Goal: Task Accomplishment & Management: Manage account settings

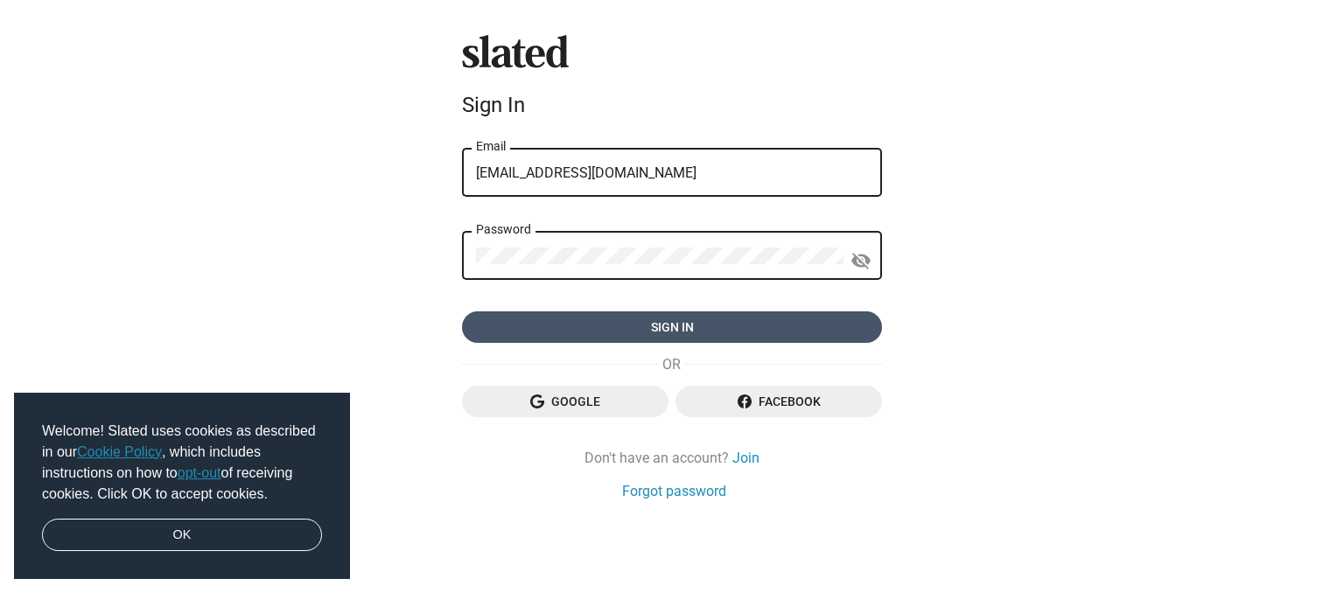
click at [604, 324] on span "Sign in" at bounding box center [672, 326] width 392 height 31
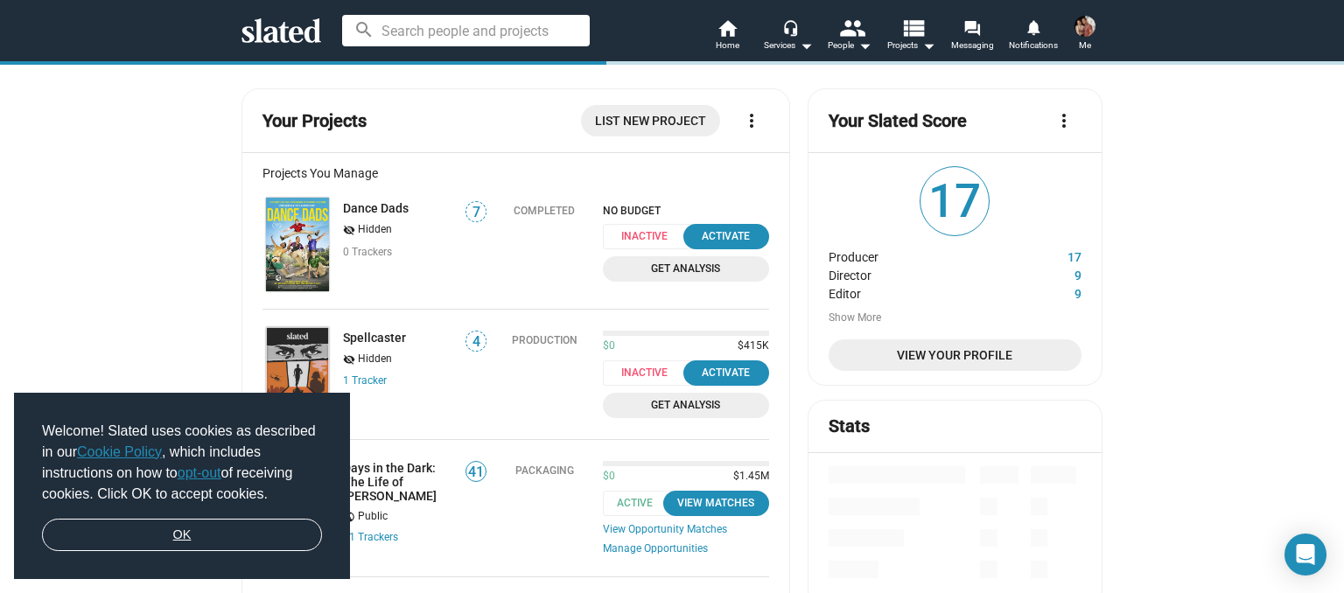
click at [193, 535] on link "OK" at bounding box center [182, 535] width 280 height 33
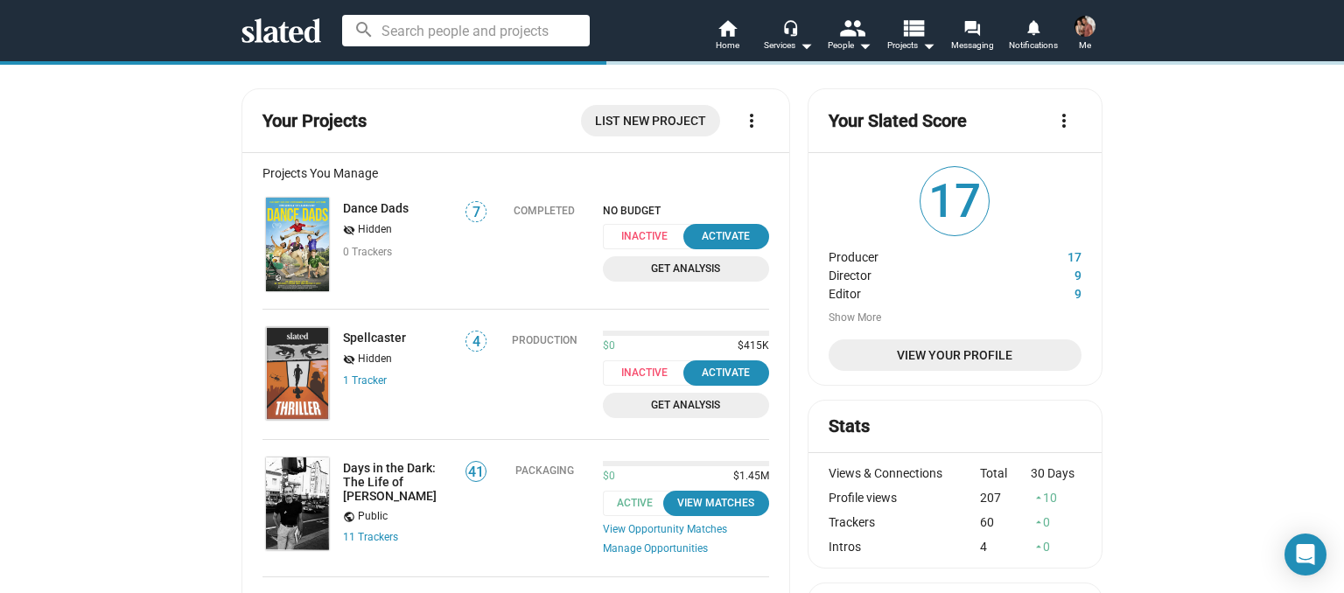
click at [923, 360] on span "View Your Profile" at bounding box center [954, 354] width 225 height 31
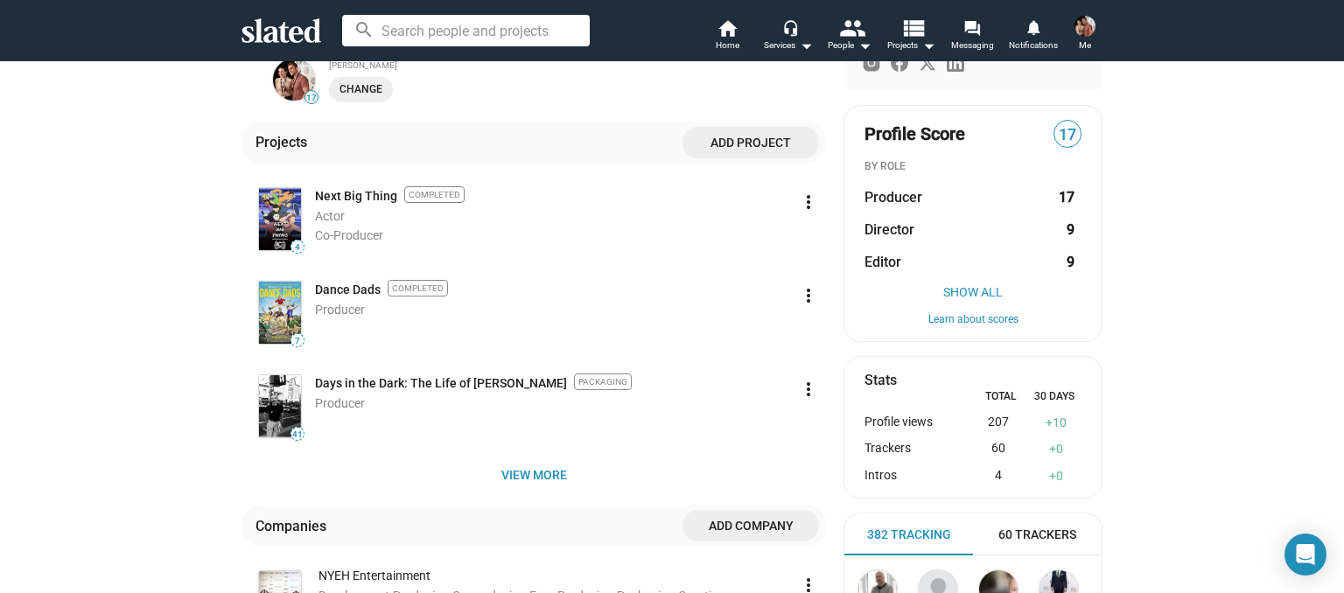
scroll to position [358, 0]
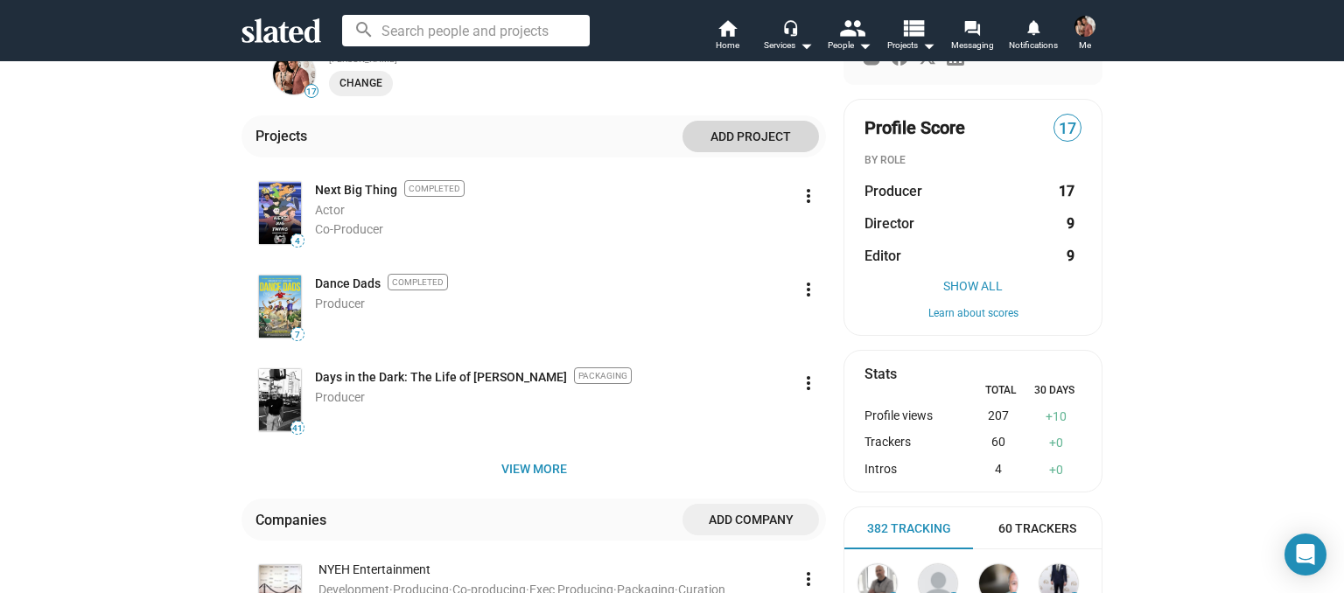
click at [747, 132] on span "Add project" at bounding box center [750, 136] width 108 height 31
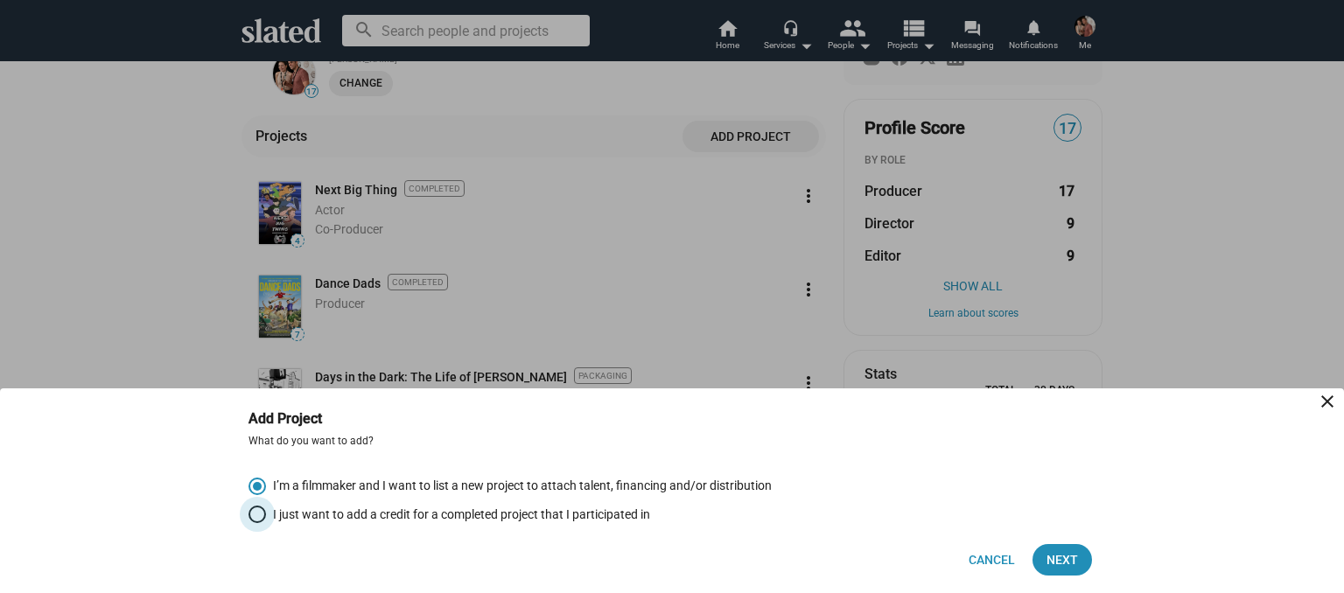
click at [297, 520] on span "I just want to add a credit for a completed project that I participated in" at bounding box center [458, 514] width 384 height 17
click at [266, 520] on input "I just want to add a credit for a completed project that I participated in" at bounding box center [256, 514] width 17 height 17
radio input "true"
click at [1059, 565] on span "Next" at bounding box center [1061, 559] width 31 height 31
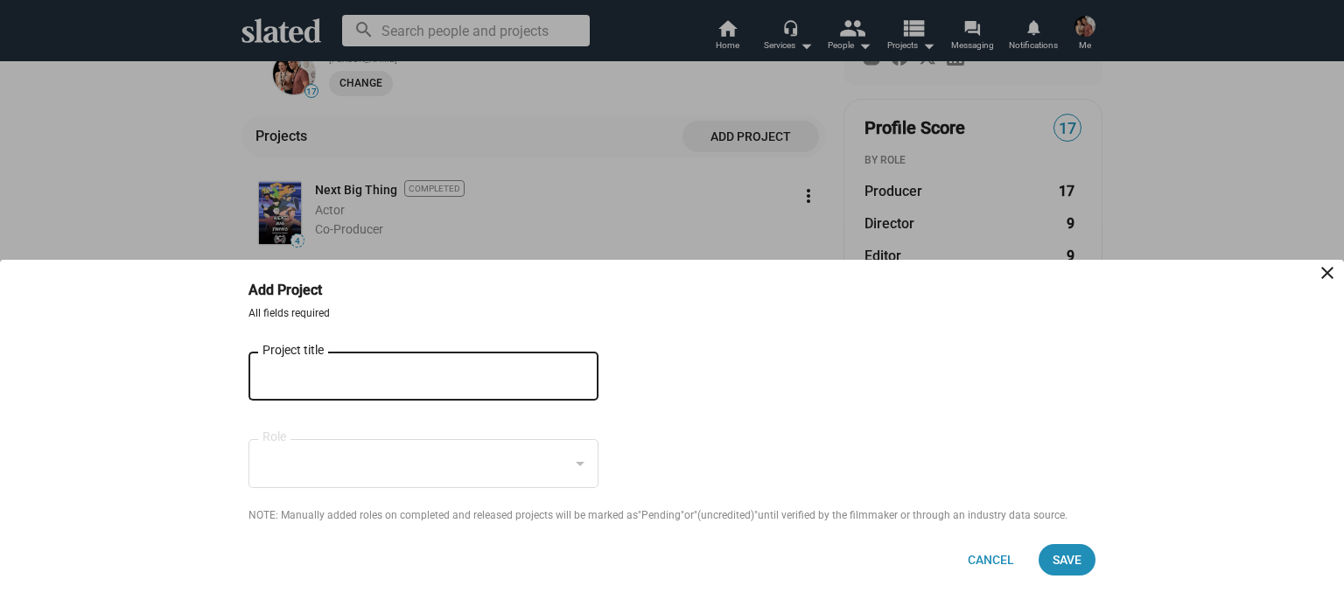
click at [446, 384] on div "Project title" at bounding box center [410, 375] width 297 height 52
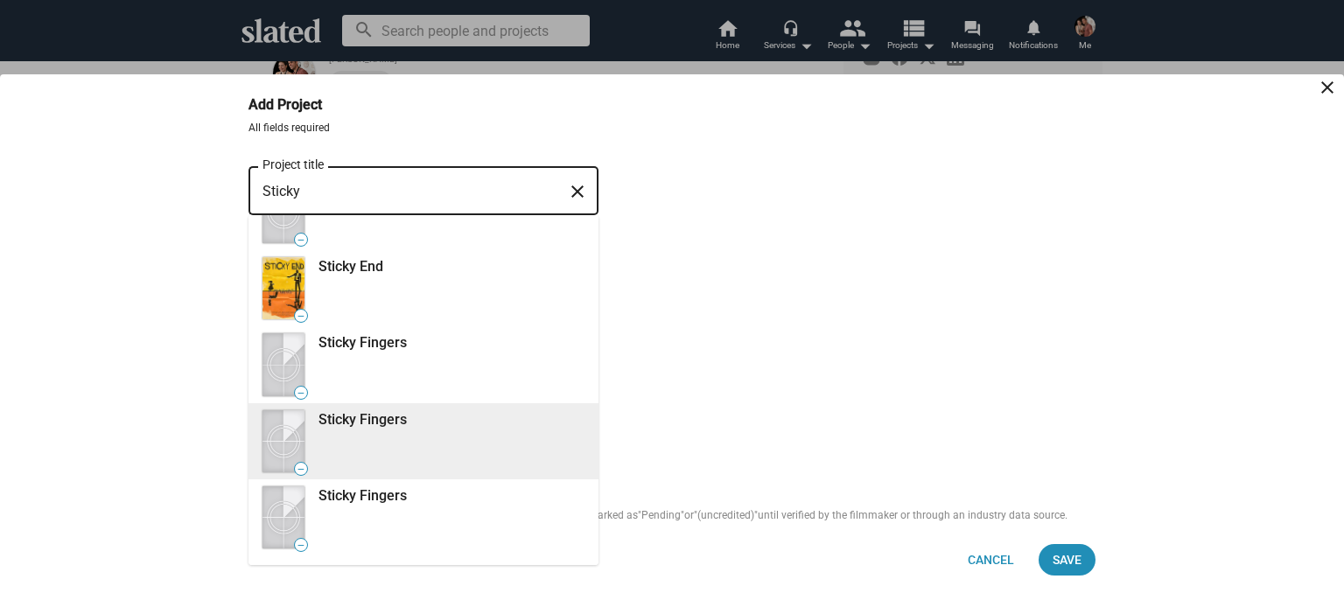
scroll to position [495, 0]
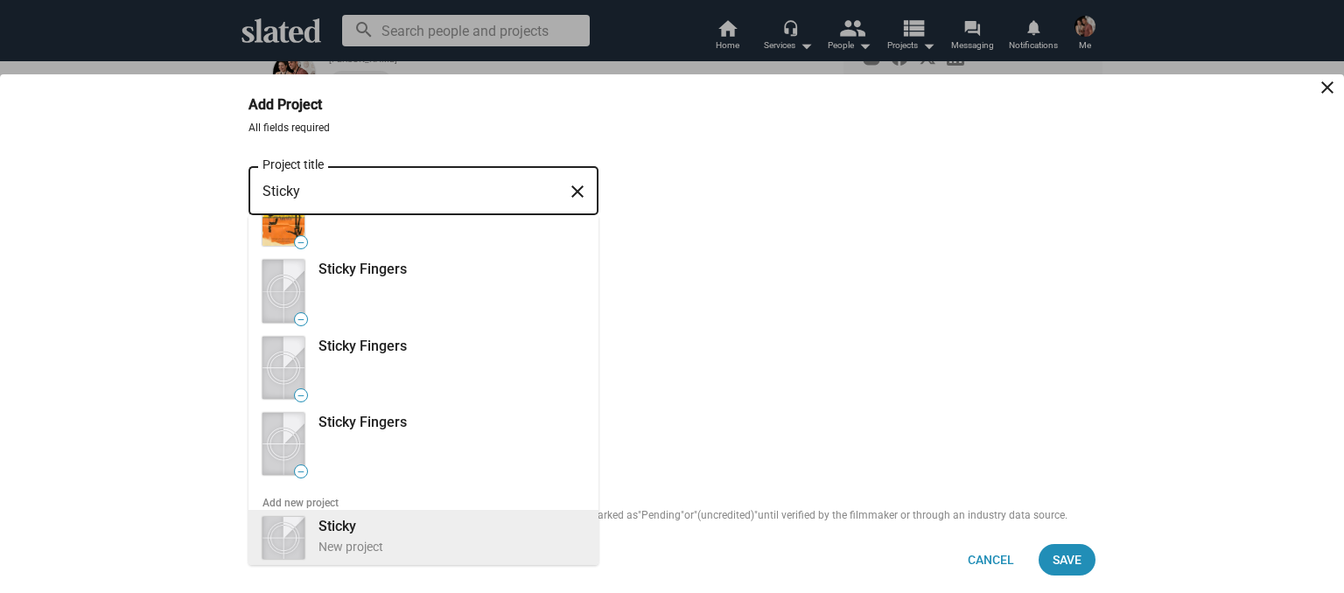
type input "Sticky"
click at [321, 530] on b "Sticky" at bounding box center [337, 526] width 38 height 17
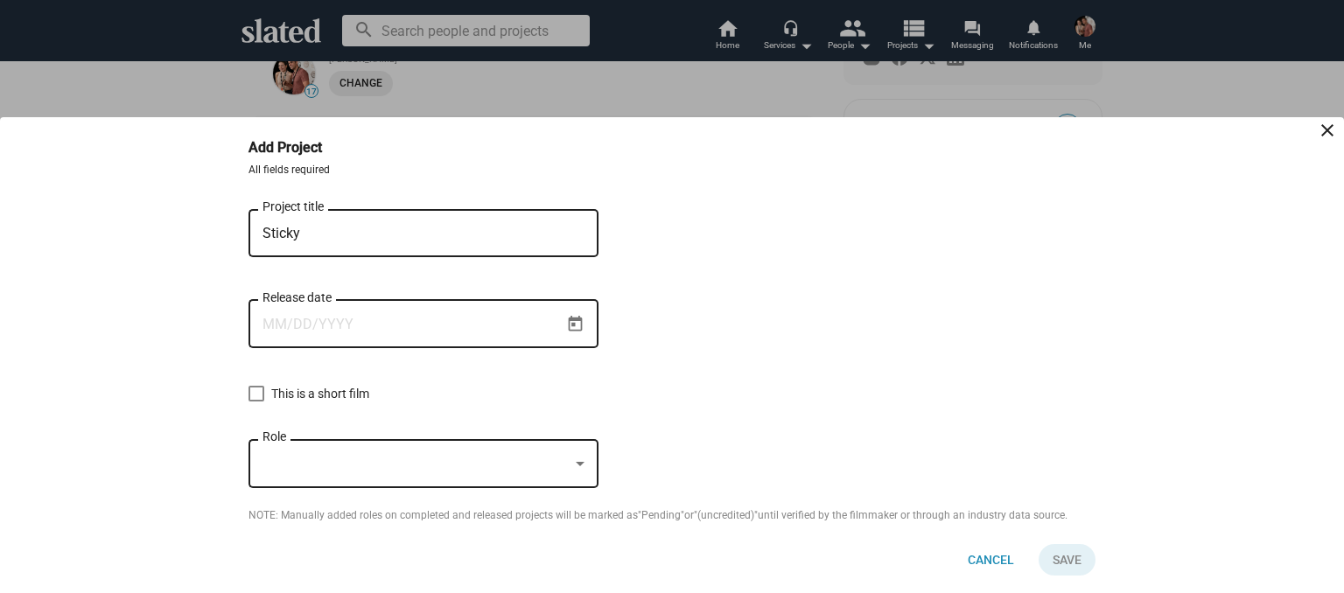
click at [351, 472] on div at bounding box center [415, 464] width 306 height 18
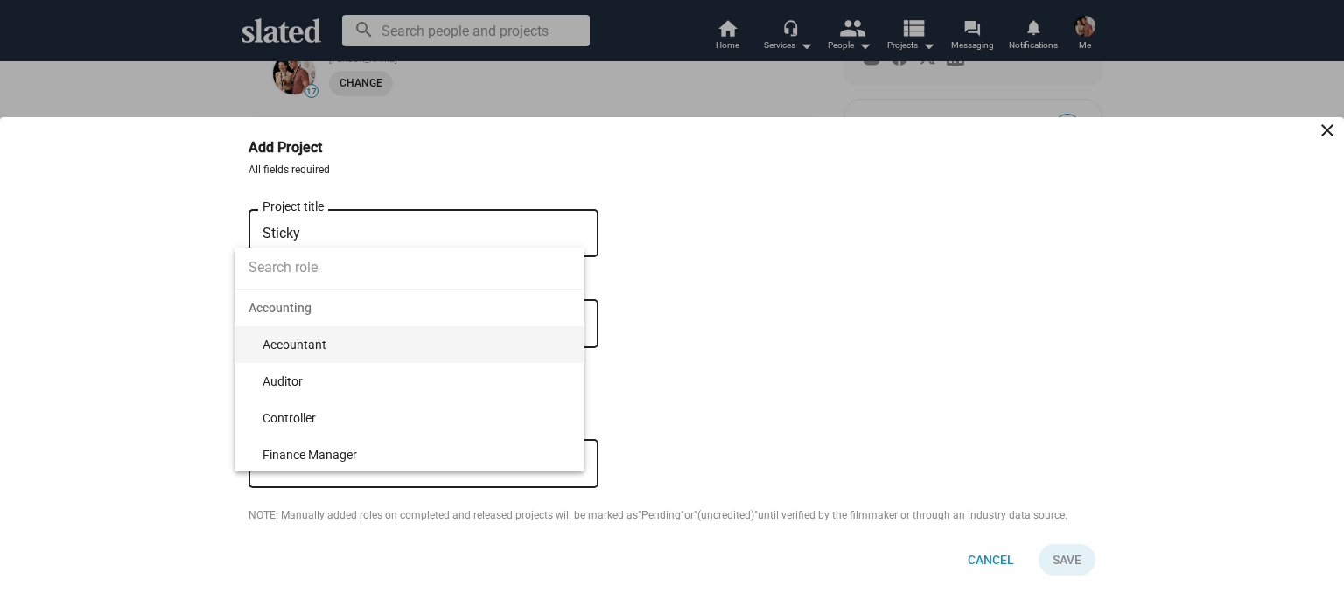
click at [764, 274] on div at bounding box center [672, 296] width 1344 height 593
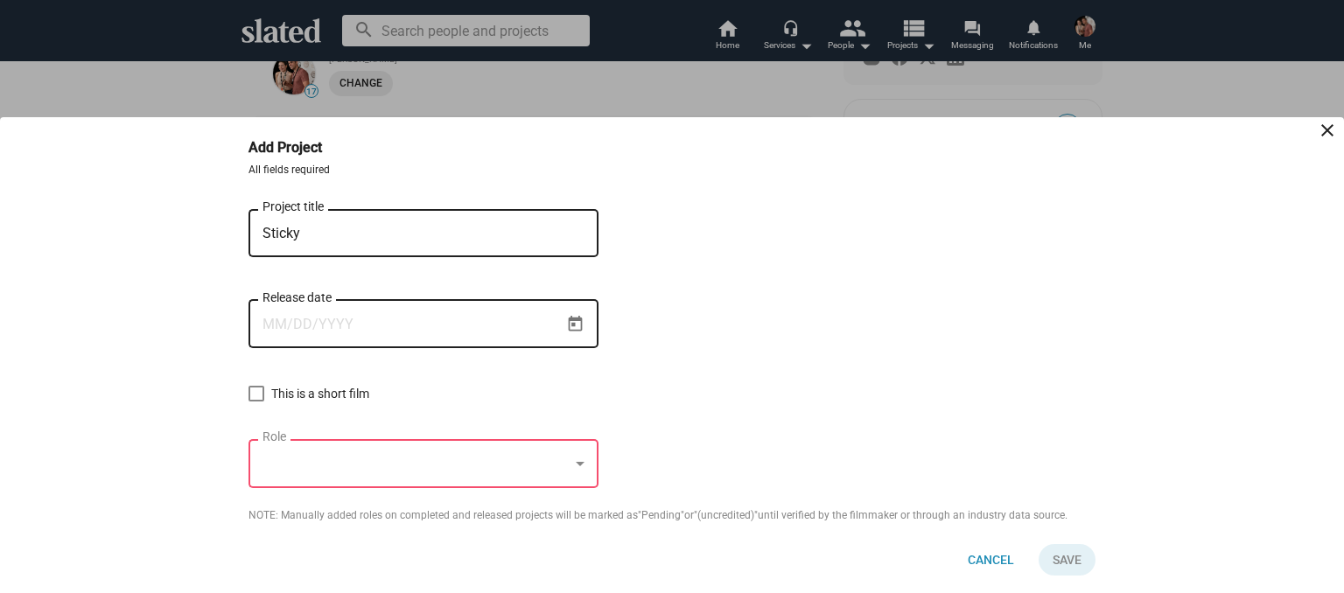
click at [450, 320] on input "Release date" at bounding box center [410, 325] width 297 height 16
type input "9/7/2025"
click at [446, 470] on div at bounding box center [415, 464] width 306 height 18
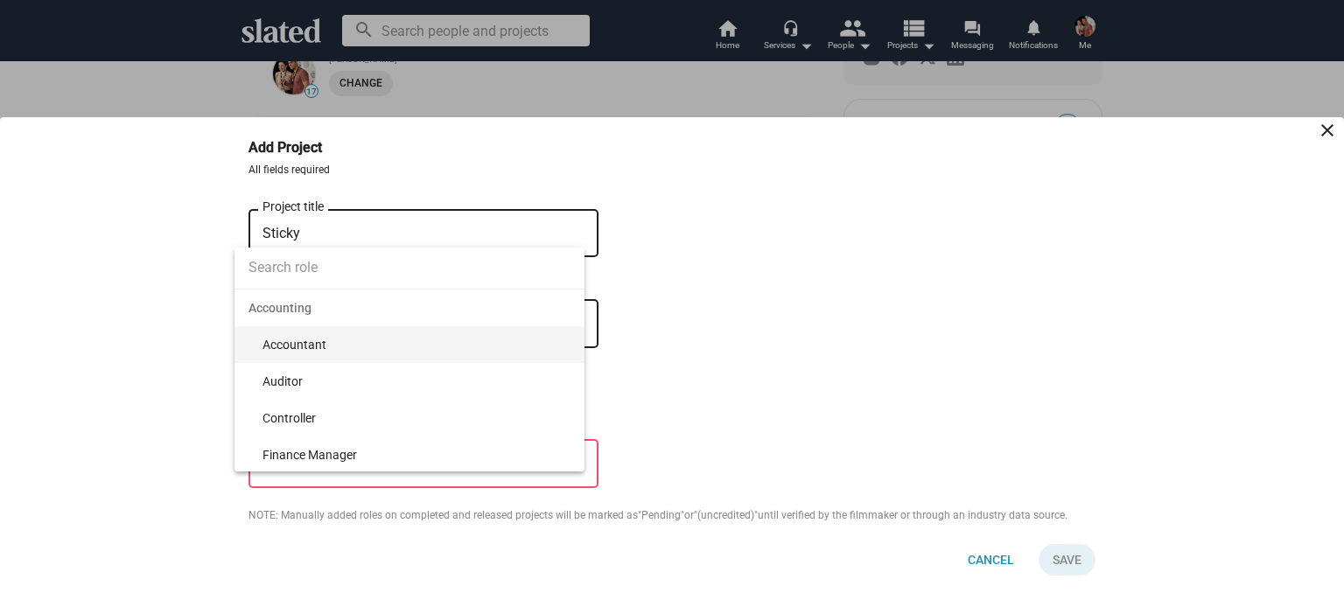
click at [338, 263] on input at bounding box center [409, 268] width 350 height 44
type input "Producer"
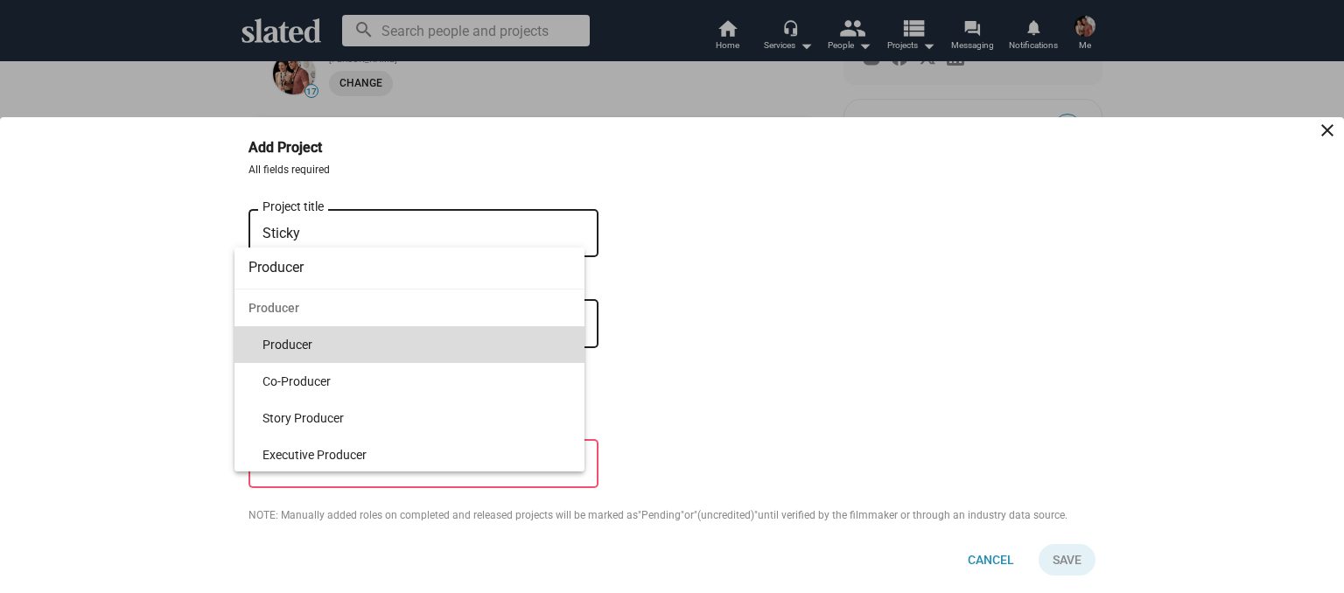
click at [290, 346] on span "Producer" at bounding box center [416, 344] width 308 height 37
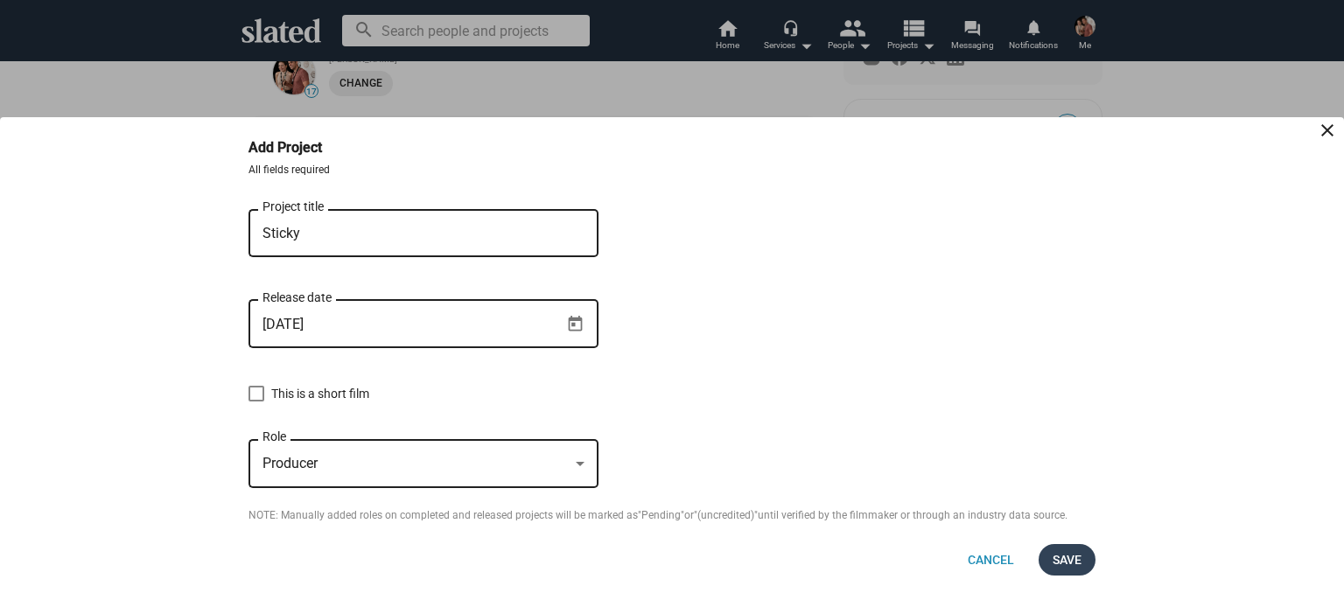
click at [1050, 554] on button "Save" at bounding box center [1066, 559] width 57 height 31
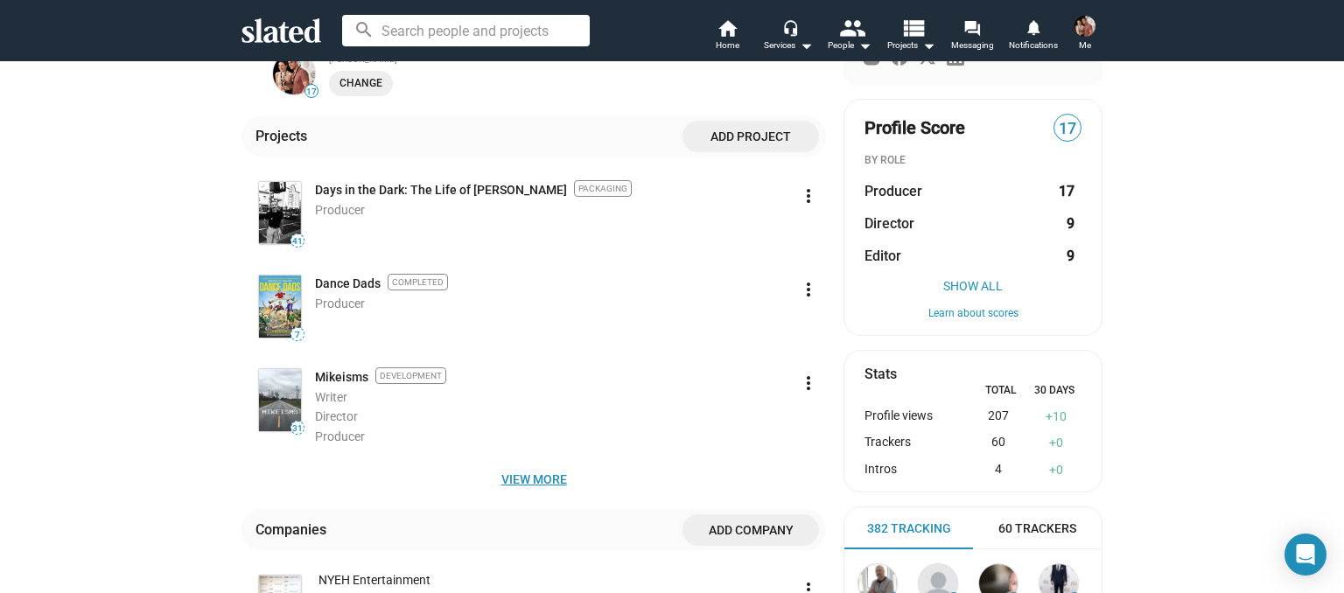
click at [509, 483] on span "View more" at bounding box center [533, 479] width 556 height 31
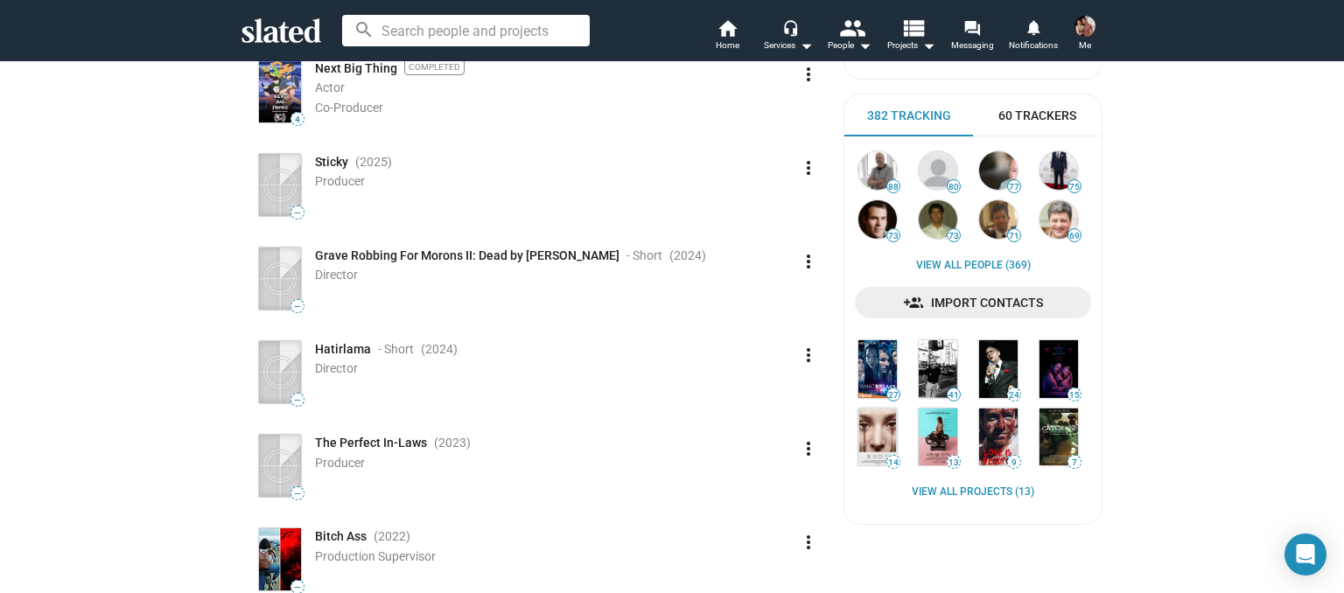
scroll to position [772, 0]
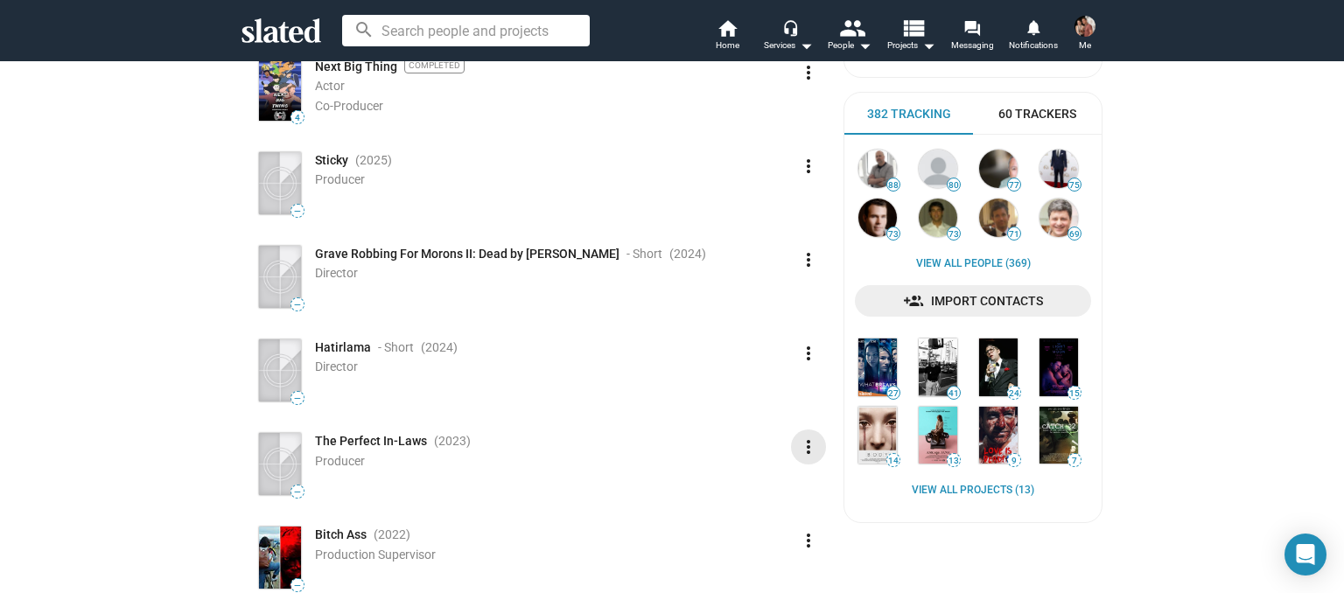
click at [806, 448] on mat-icon "more_vert" at bounding box center [808, 446] width 21 height 21
click at [333, 345] on div at bounding box center [672, 296] width 1344 height 593
click at [806, 357] on mat-icon "more_vert" at bounding box center [808, 353] width 21 height 21
click at [754, 394] on button "Edit" at bounding box center [777, 393] width 98 height 28
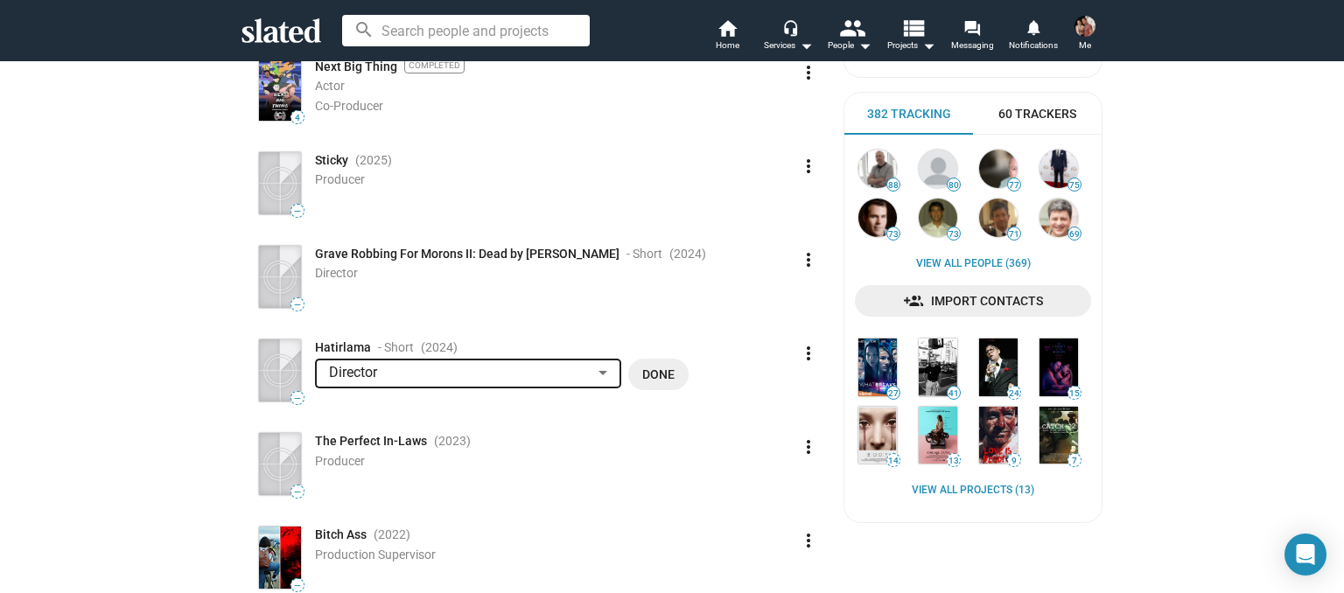
click at [657, 375] on span "Done" at bounding box center [658, 374] width 32 height 31
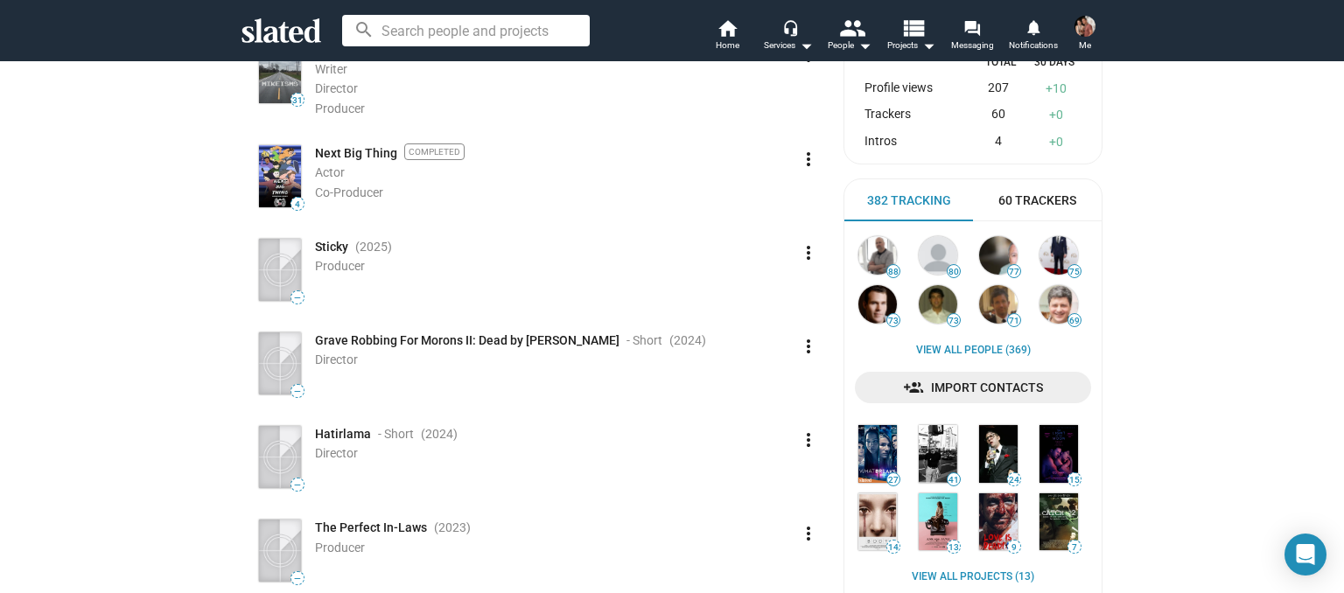
scroll to position [683, 0]
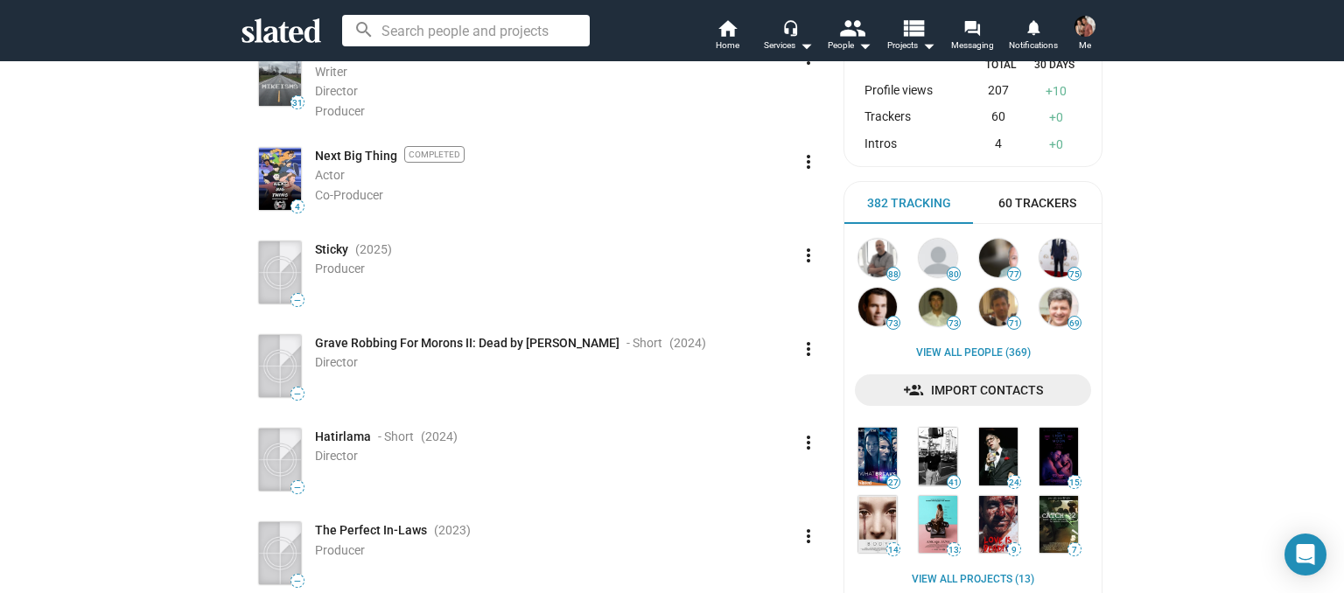
click at [328, 246] on span "Sticky" at bounding box center [331, 249] width 33 height 17
click at [806, 249] on mat-icon "more_vert" at bounding box center [808, 255] width 21 height 21
click at [768, 291] on button "Edit" at bounding box center [777, 294] width 98 height 28
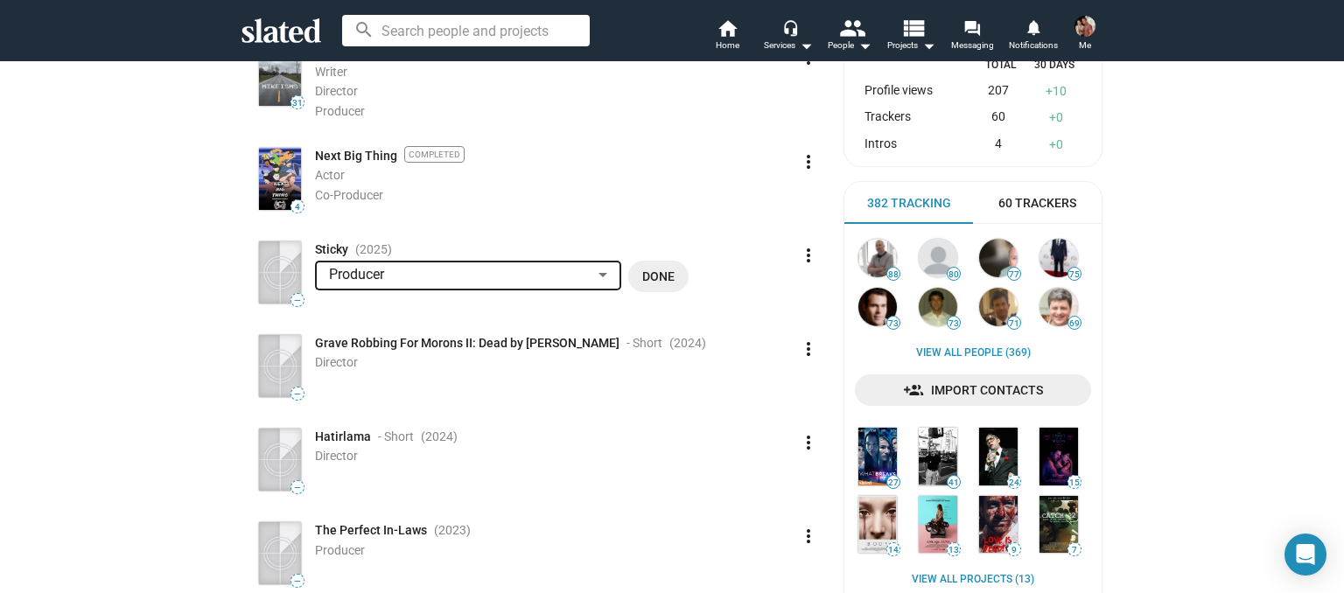
click at [668, 275] on span "Done" at bounding box center [658, 276] width 32 height 31
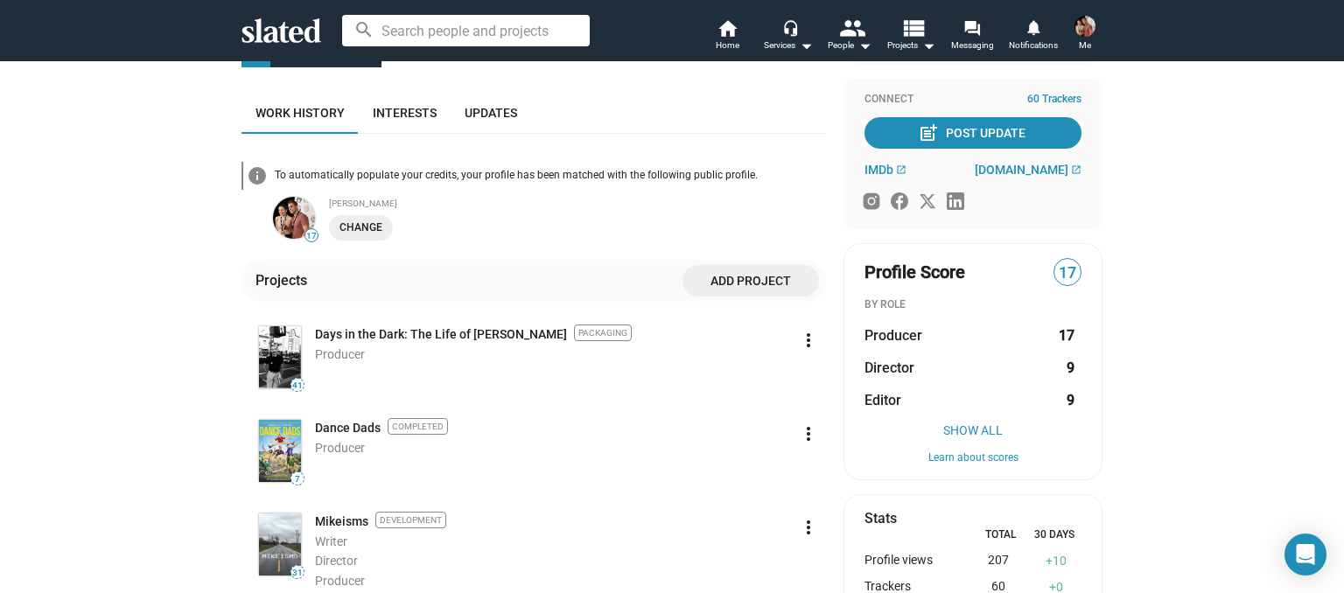
scroll to position [213, 0]
click at [359, 227] on span "Change" at bounding box center [360, 228] width 43 height 18
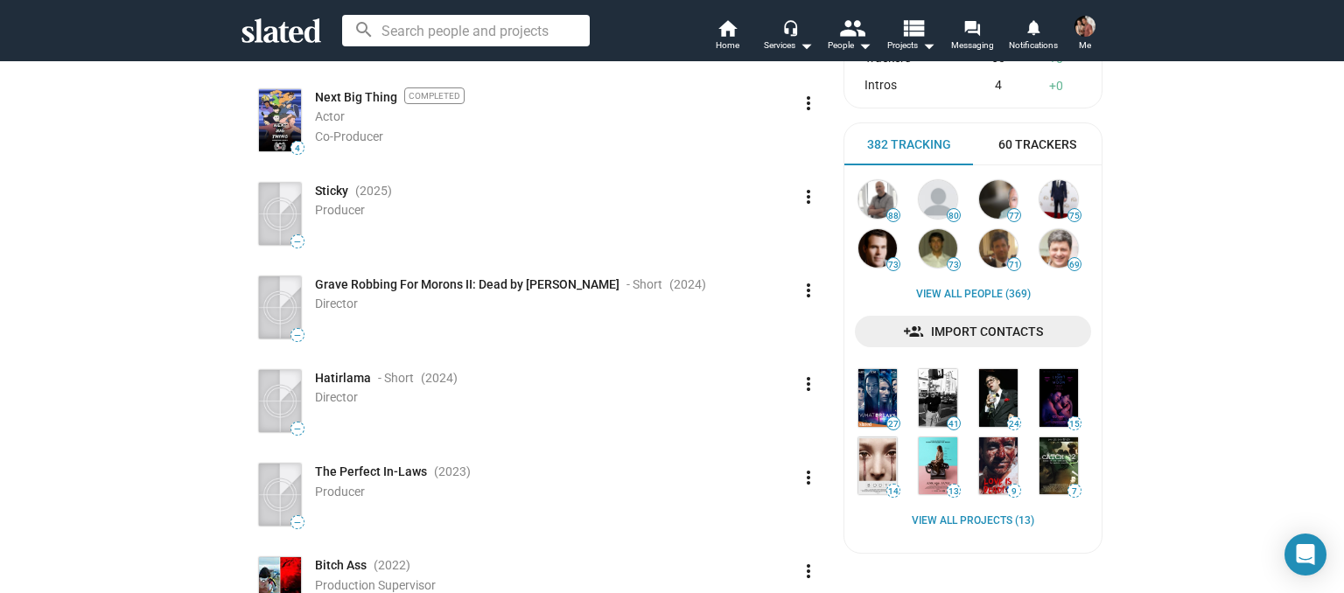
scroll to position [742, 0]
click at [805, 195] on mat-icon "more_vert" at bounding box center [808, 196] width 21 height 21
click at [752, 268] on button "Delete" at bounding box center [777, 264] width 98 height 28
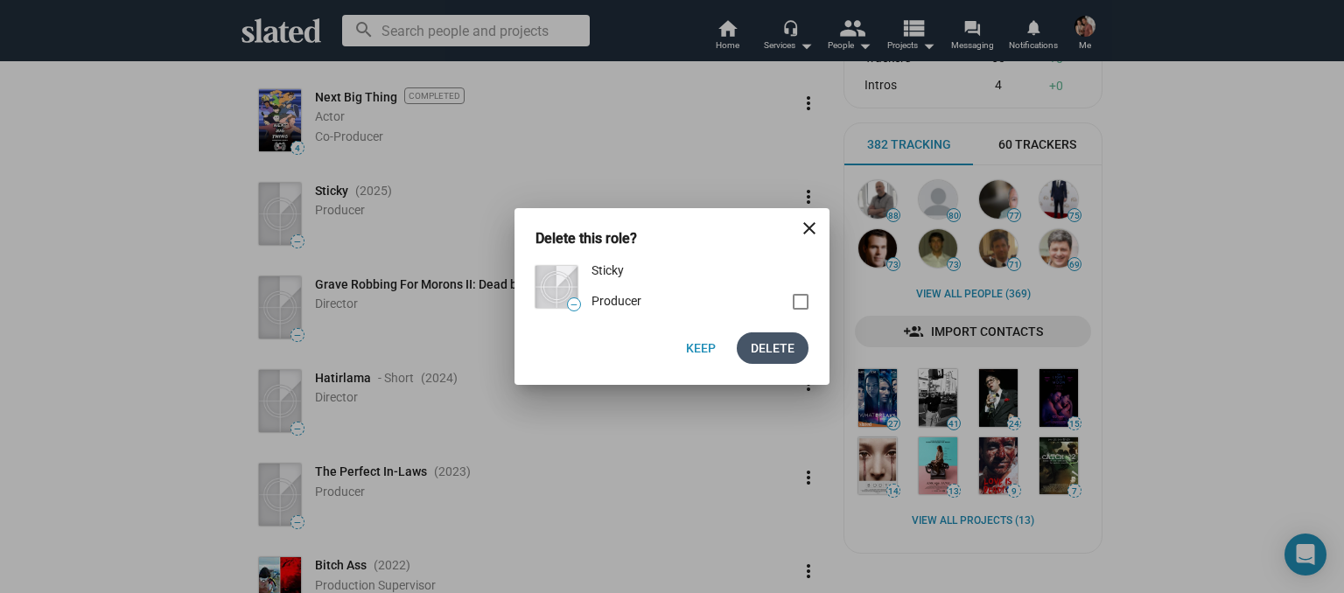
click at [761, 352] on span "Delete" at bounding box center [773, 347] width 44 height 31
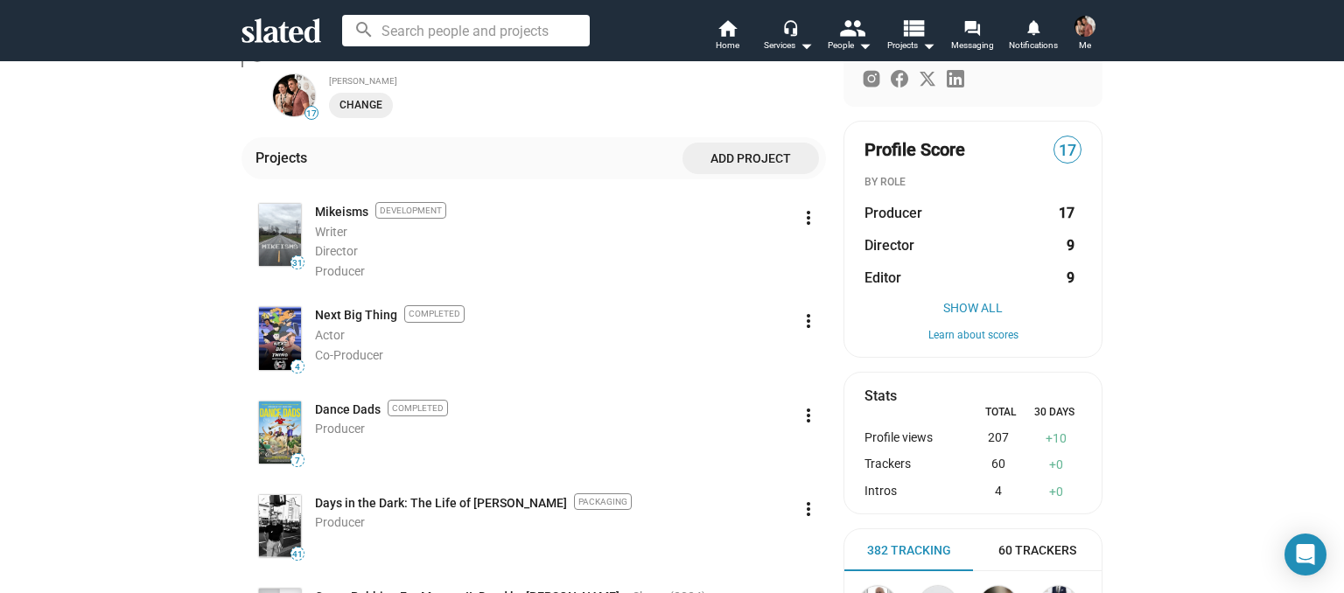
scroll to position [344, 0]
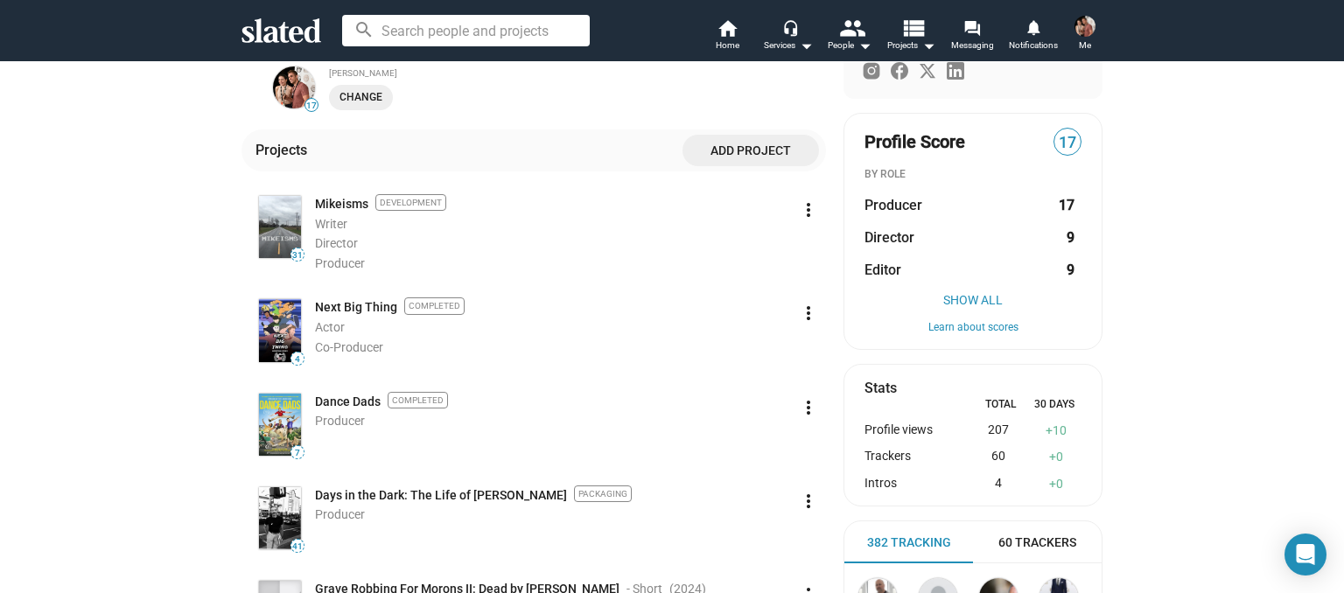
click at [807, 411] on mat-icon "more_vert" at bounding box center [808, 407] width 21 height 21
click at [761, 450] on button "Edit" at bounding box center [777, 446] width 98 height 28
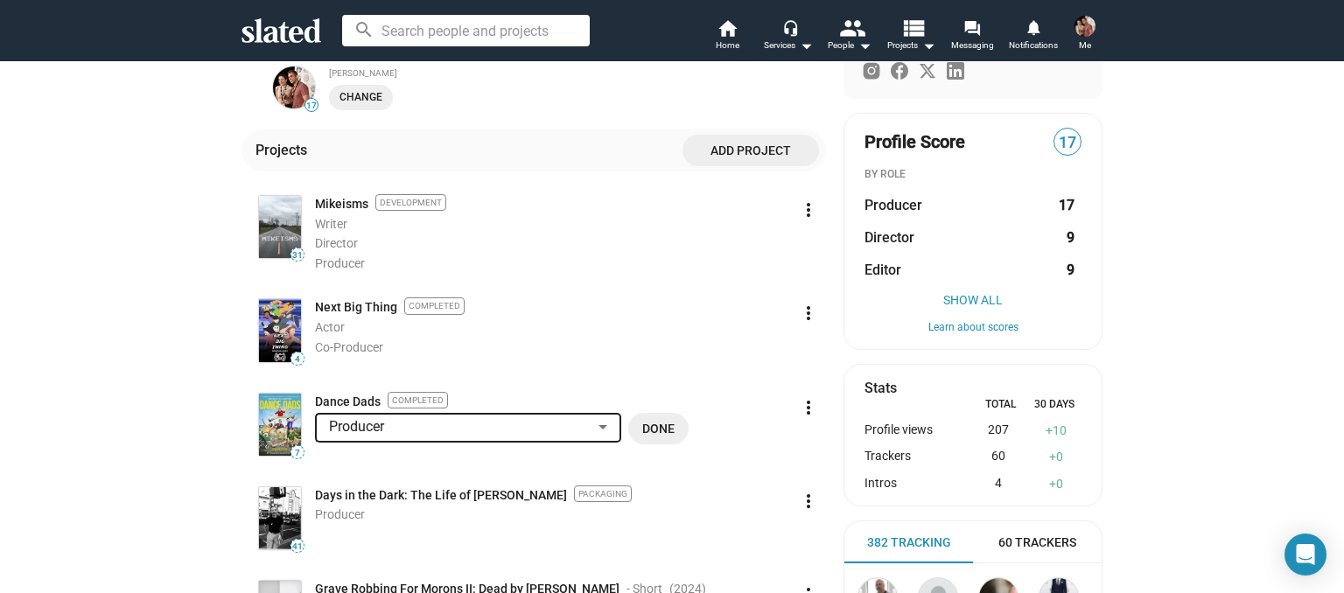
click at [660, 427] on span "Done" at bounding box center [658, 428] width 32 height 31
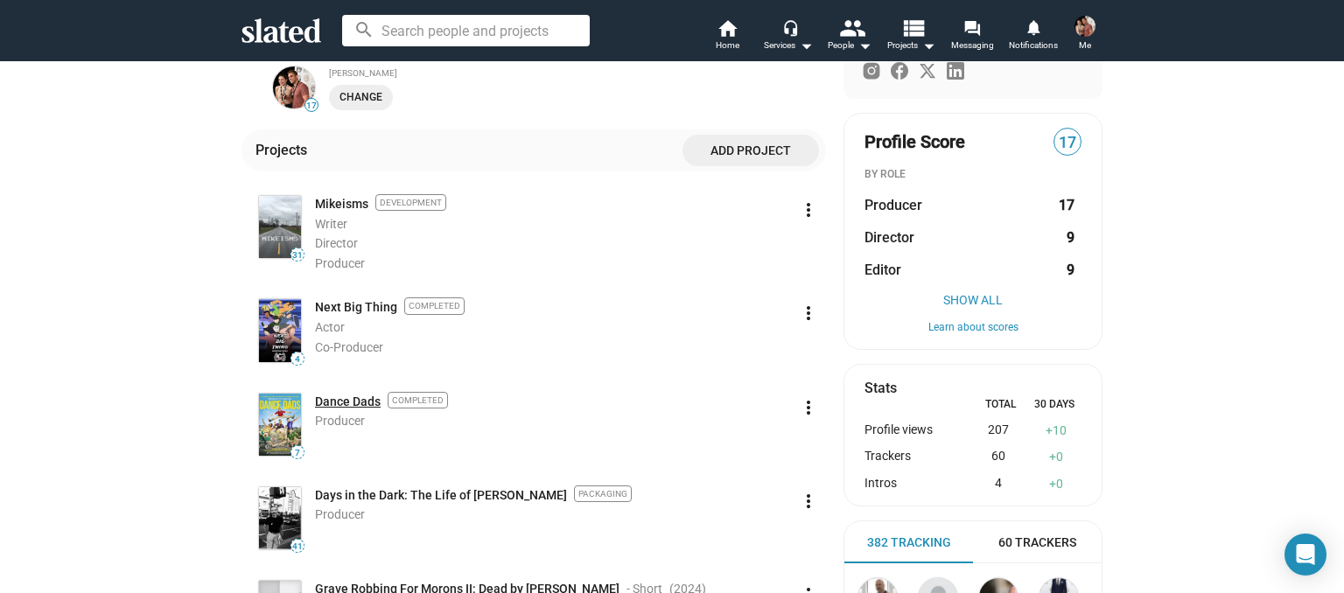
click at [334, 399] on link "Dance Dads" at bounding box center [348, 402] width 66 height 17
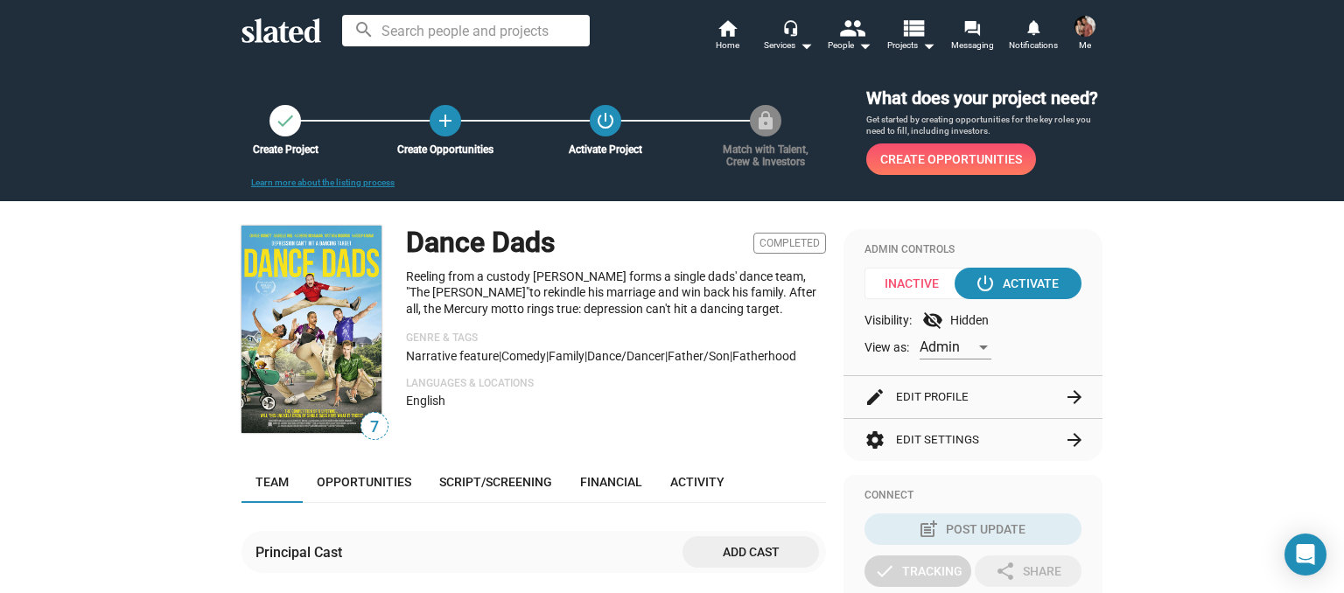
click at [955, 461] on button "settings Edit Settings arrow_forward" at bounding box center [972, 440] width 217 height 42
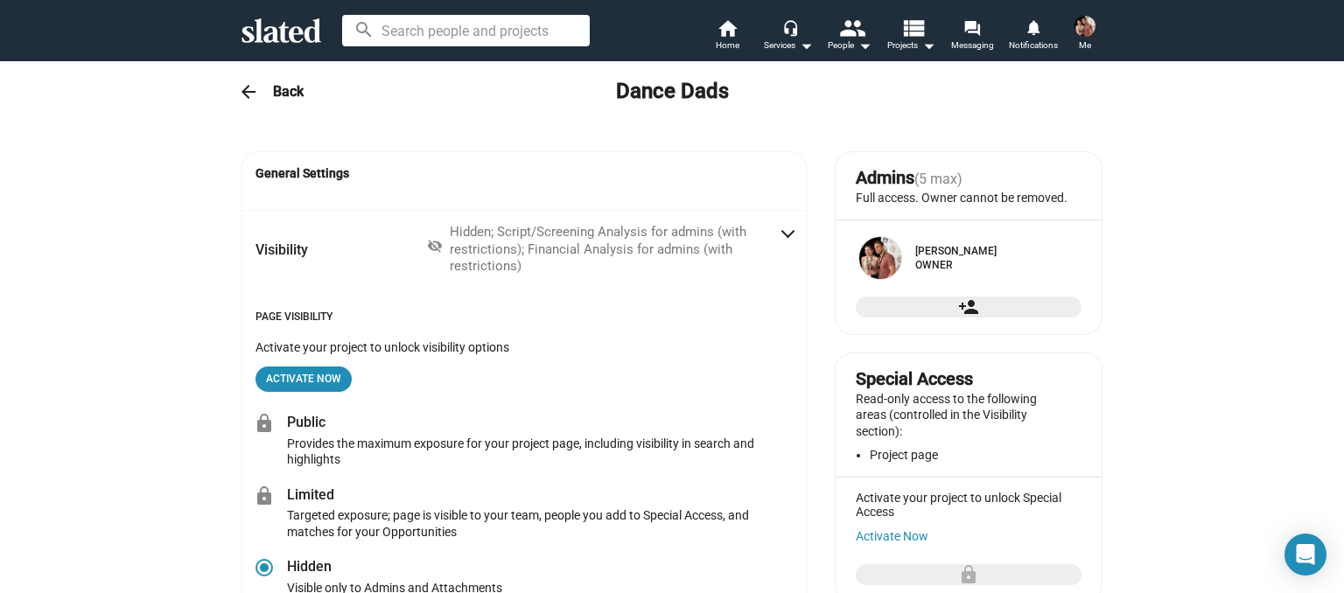
radio input "false"
radio input "true"
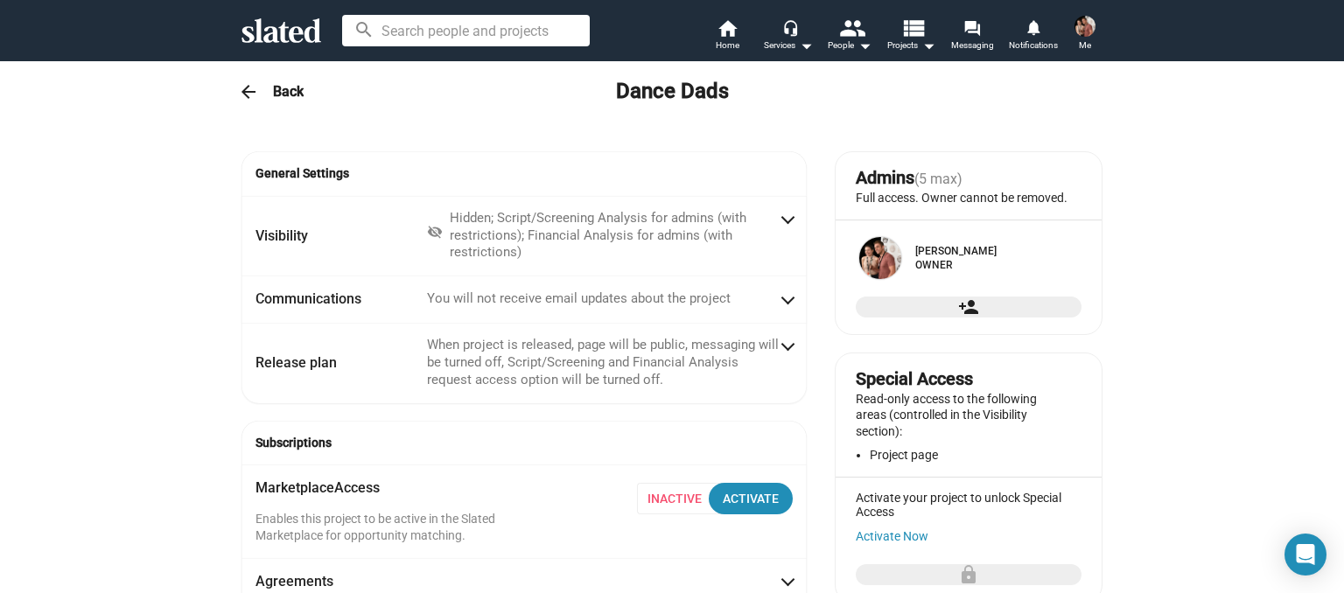
click at [241, 94] on mat-icon "arrow_back" at bounding box center [248, 91] width 21 height 21
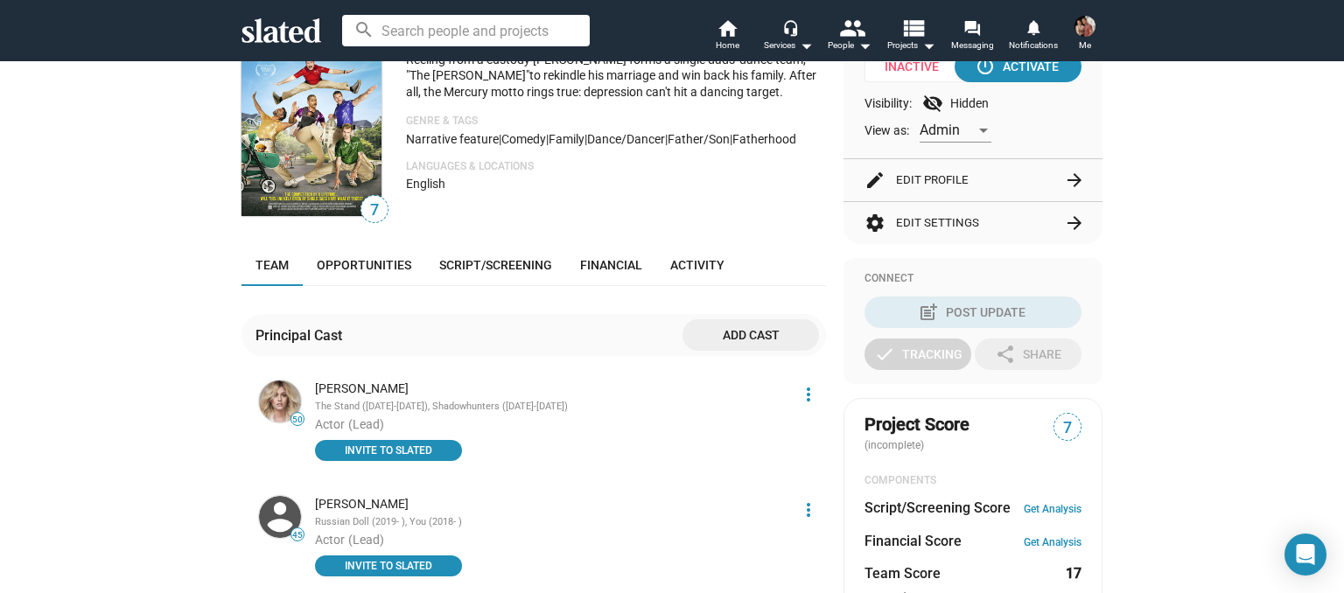
scroll to position [218, 0]
click at [394, 271] on span "Opportunities" at bounding box center [364, 264] width 94 height 14
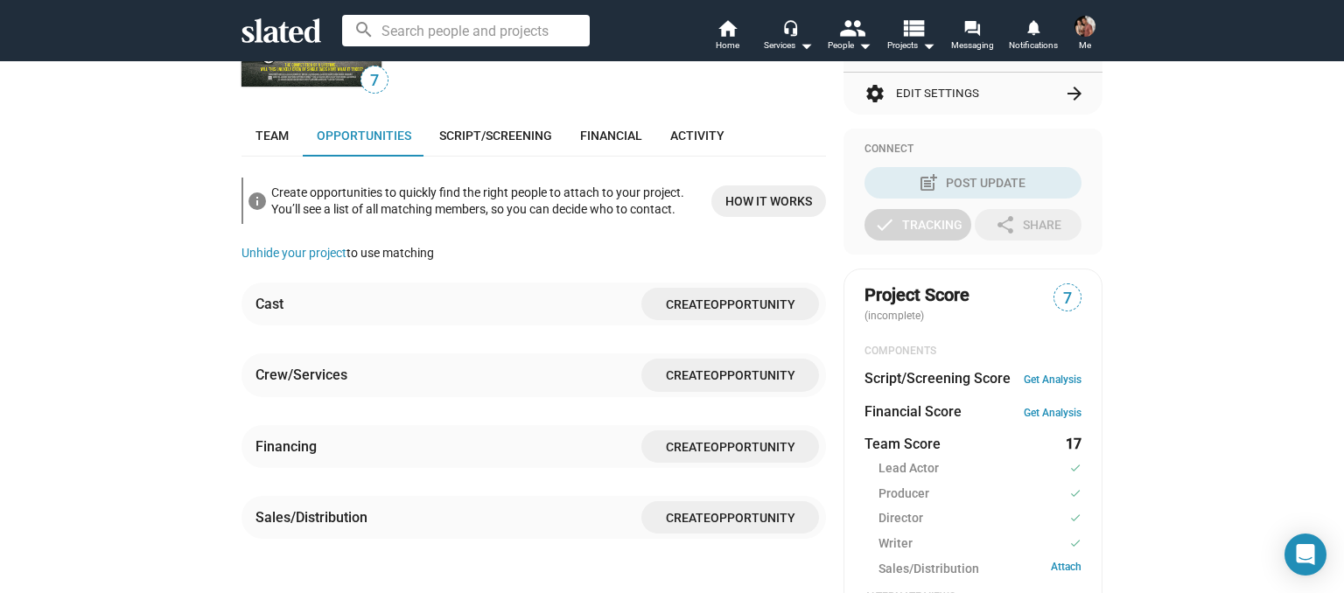
scroll to position [346, 0]
click at [499, 143] on span "Script/Screening" at bounding box center [495, 136] width 113 height 14
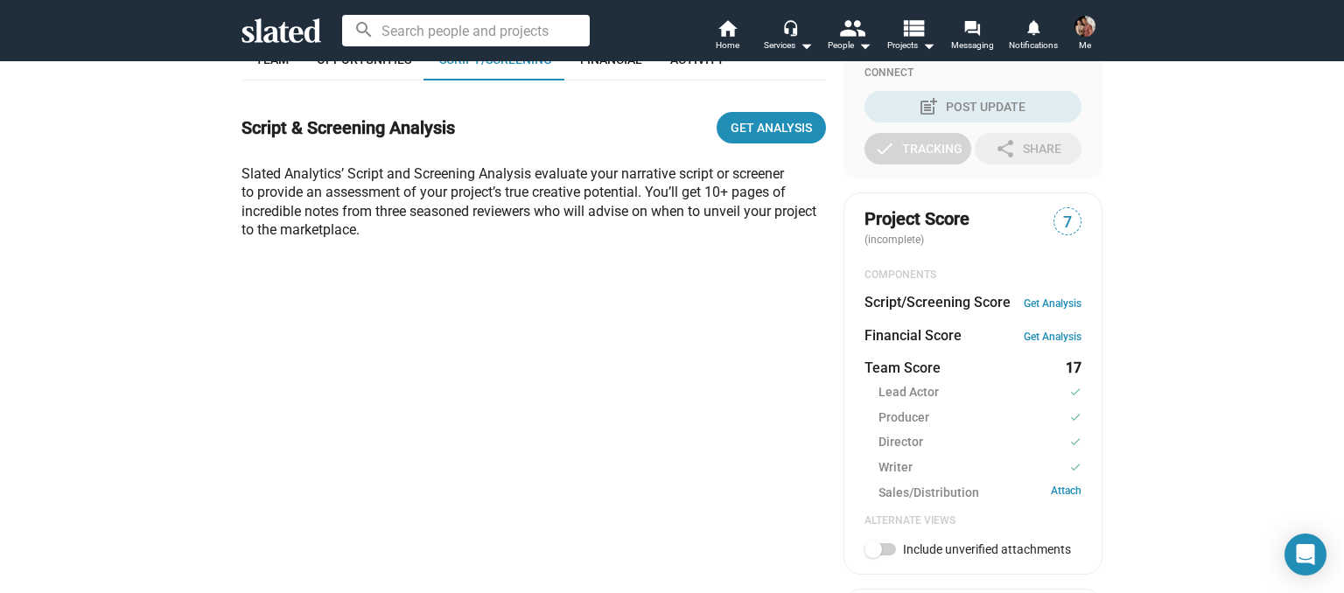
scroll to position [423, 0]
click at [606, 66] on span "Financial" at bounding box center [611, 59] width 62 height 14
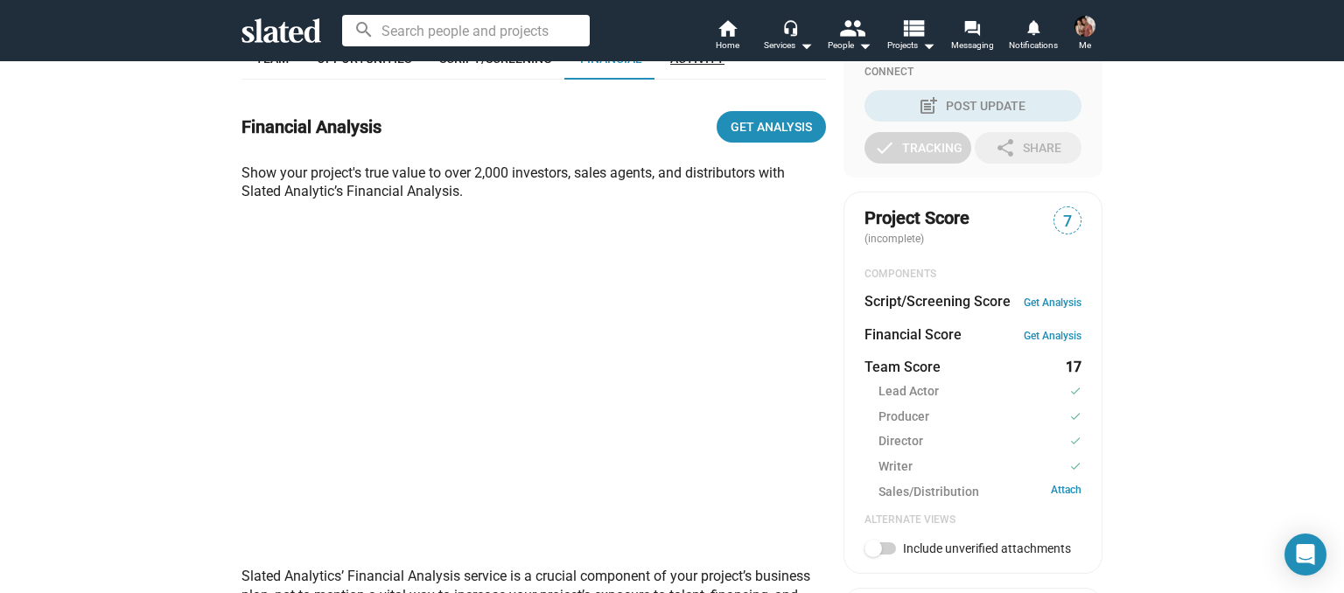
click at [693, 66] on span "Activity" at bounding box center [697, 59] width 54 height 14
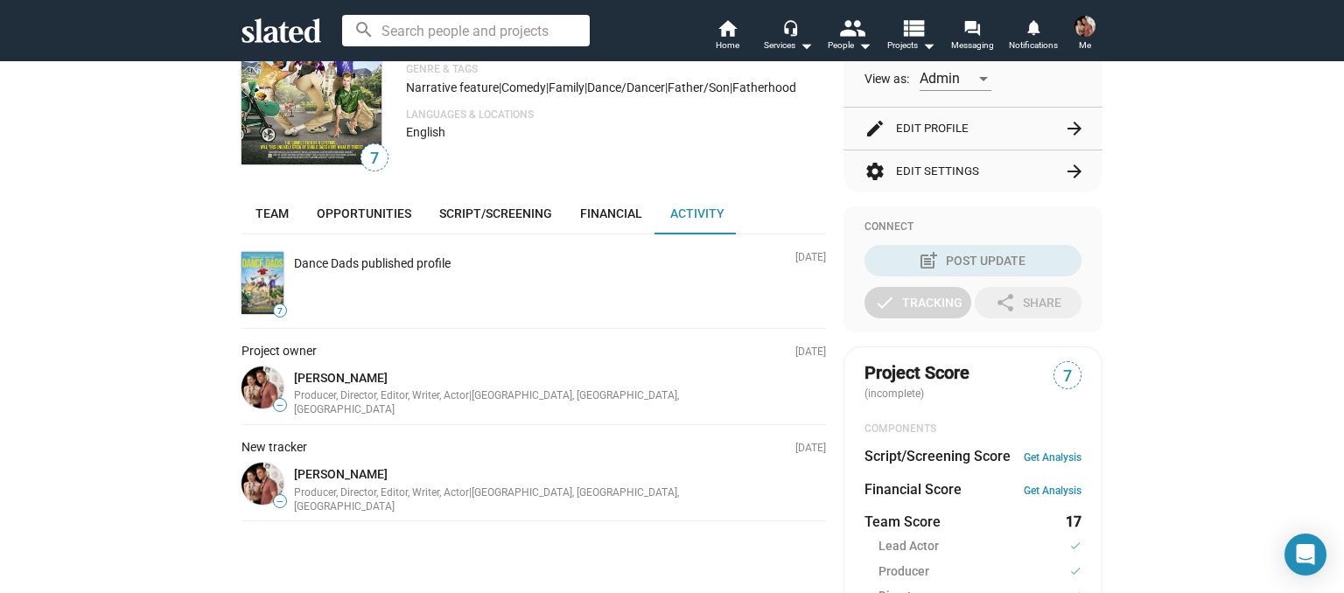
scroll to position [270, 0]
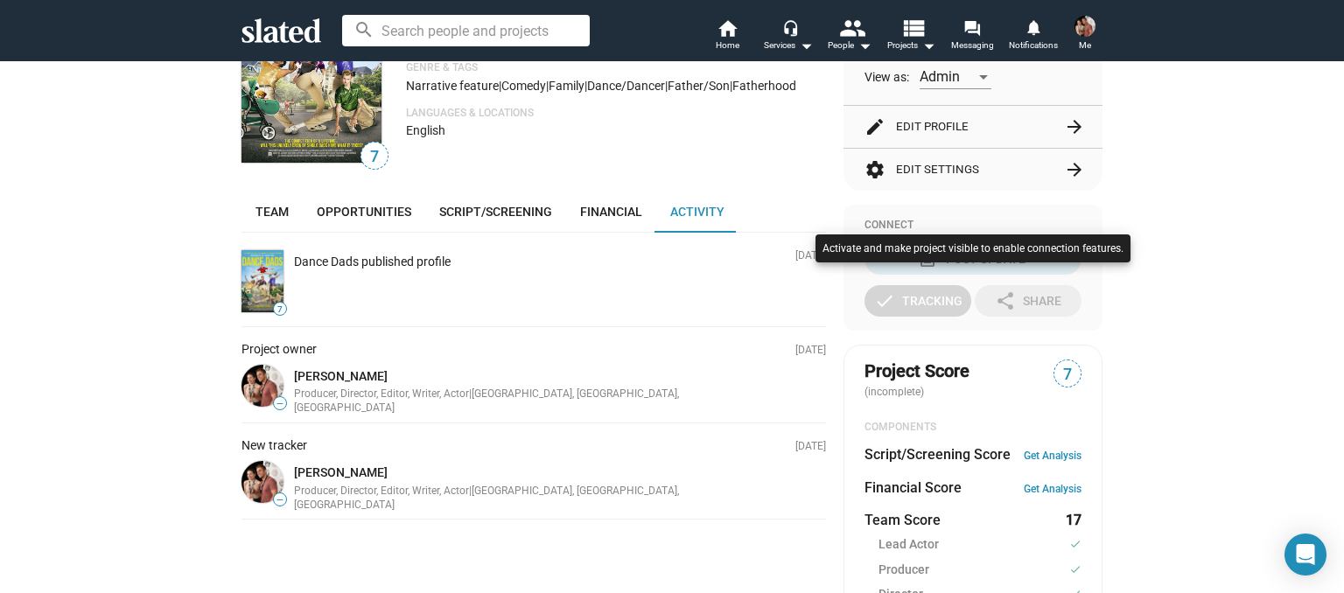
click at [1202, 418] on div at bounding box center [672, 296] width 1344 height 593
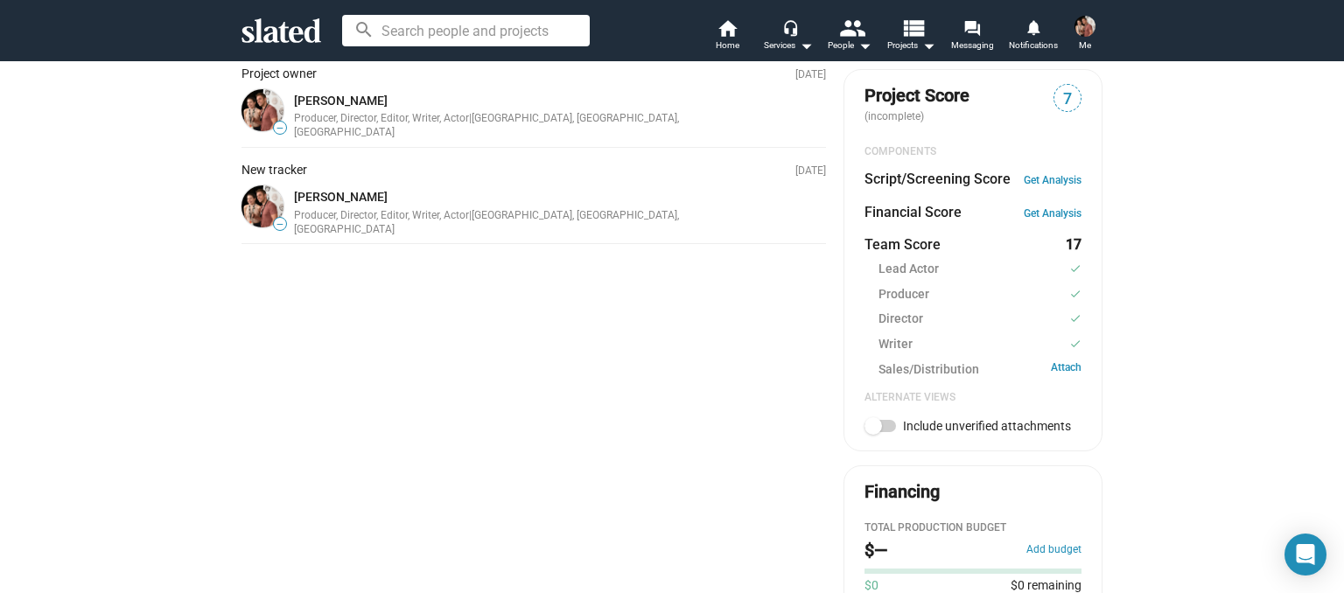
scroll to position [546, 0]
click at [876, 435] on span at bounding box center [872, 425] width 17 height 17
click at [873, 433] on input "Include unverified attachments" at bounding box center [872, 432] width 1 height 1
click at [883, 435] on span at bounding box center [886, 425] width 17 height 17
click at [873, 433] on input "Include unverified attachments" at bounding box center [872, 432] width 1 height 1
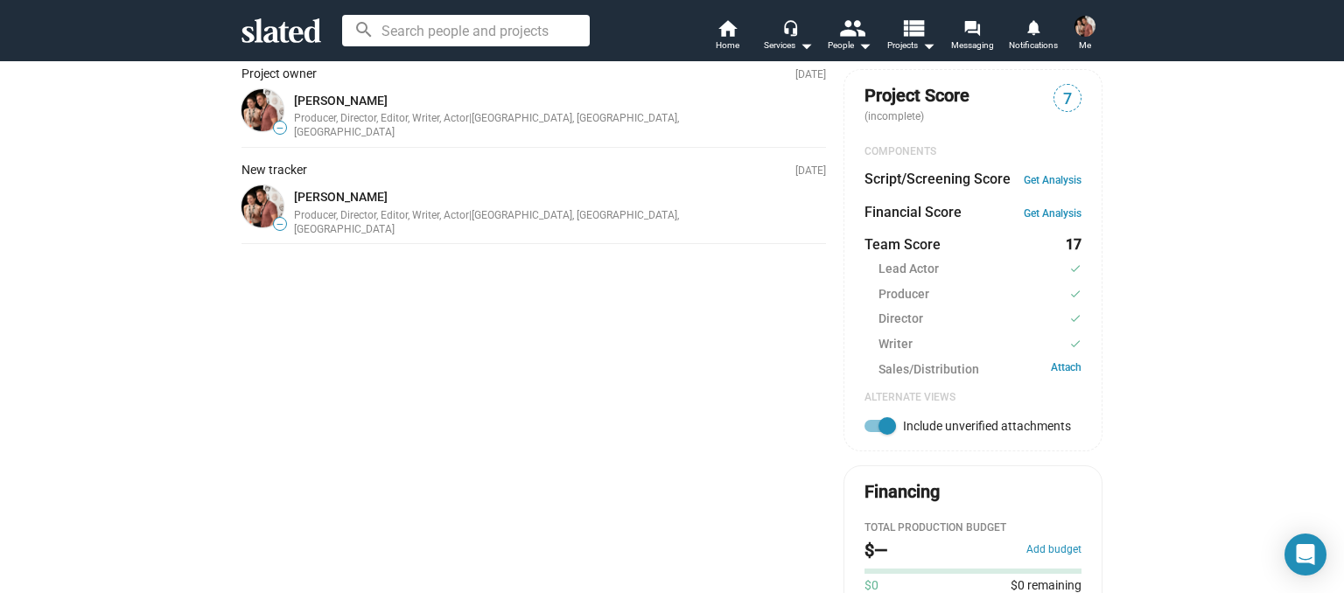
checkbox input "false"
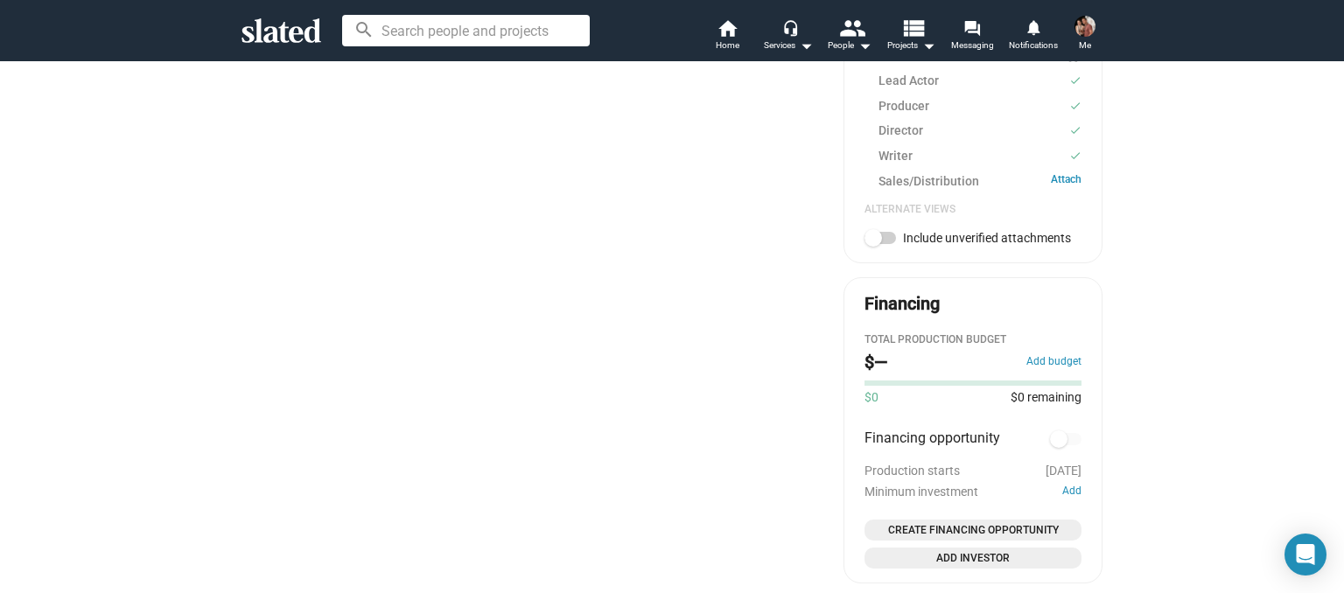
scroll to position [731, 0]
click at [1045, 372] on button "Add budget" at bounding box center [1053, 365] width 55 height 14
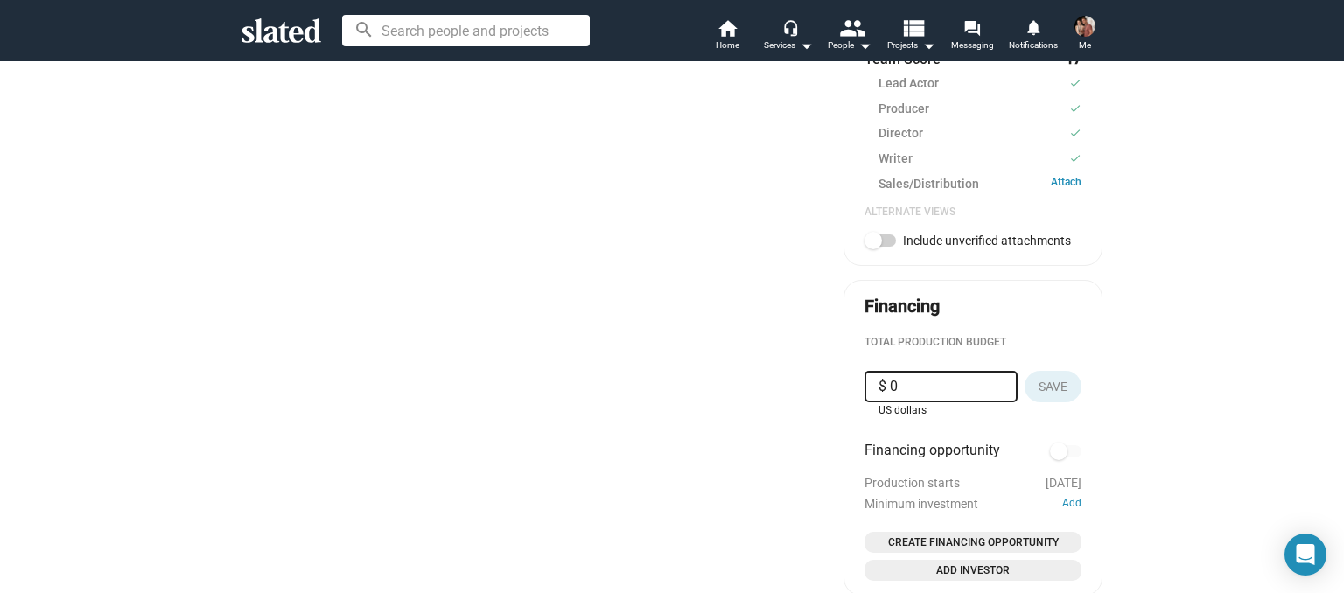
drag, startPoint x: 970, startPoint y: 408, endPoint x: 890, endPoint y: 416, distance: 80.1
click at [890, 402] on input "$ 0" at bounding box center [940, 386] width 125 height 31
type input "$ 45,000"
click at [1069, 402] on button "Save" at bounding box center [1052, 386] width 57 height 31
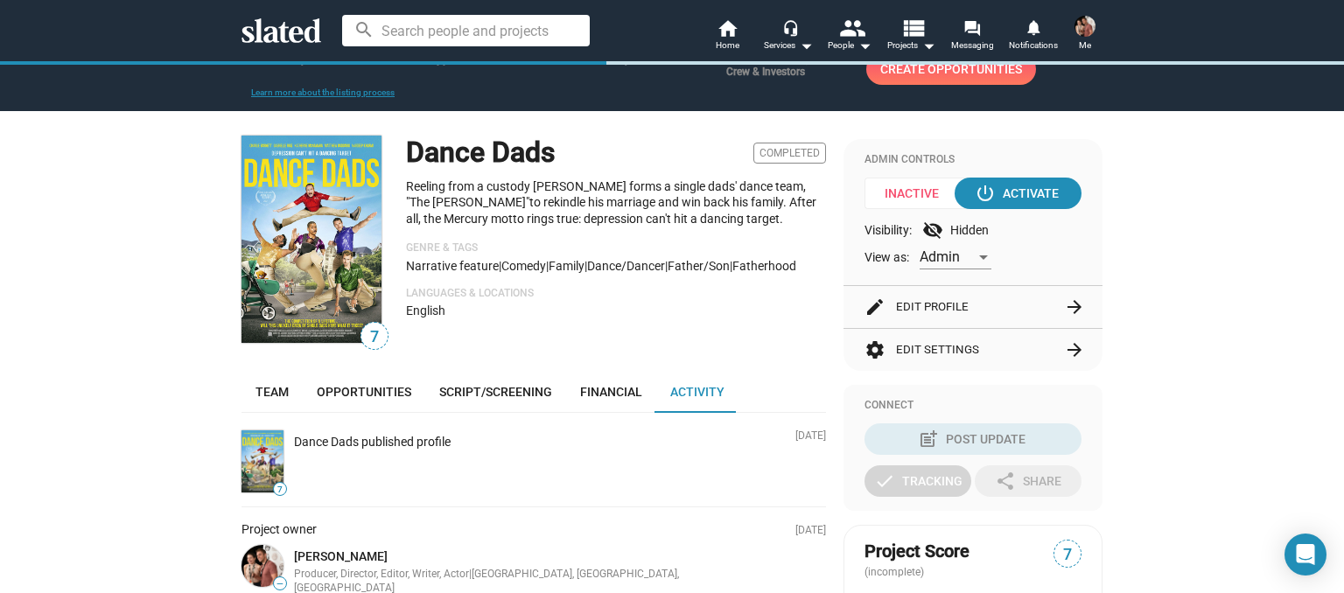
scroll to position [89, 0]
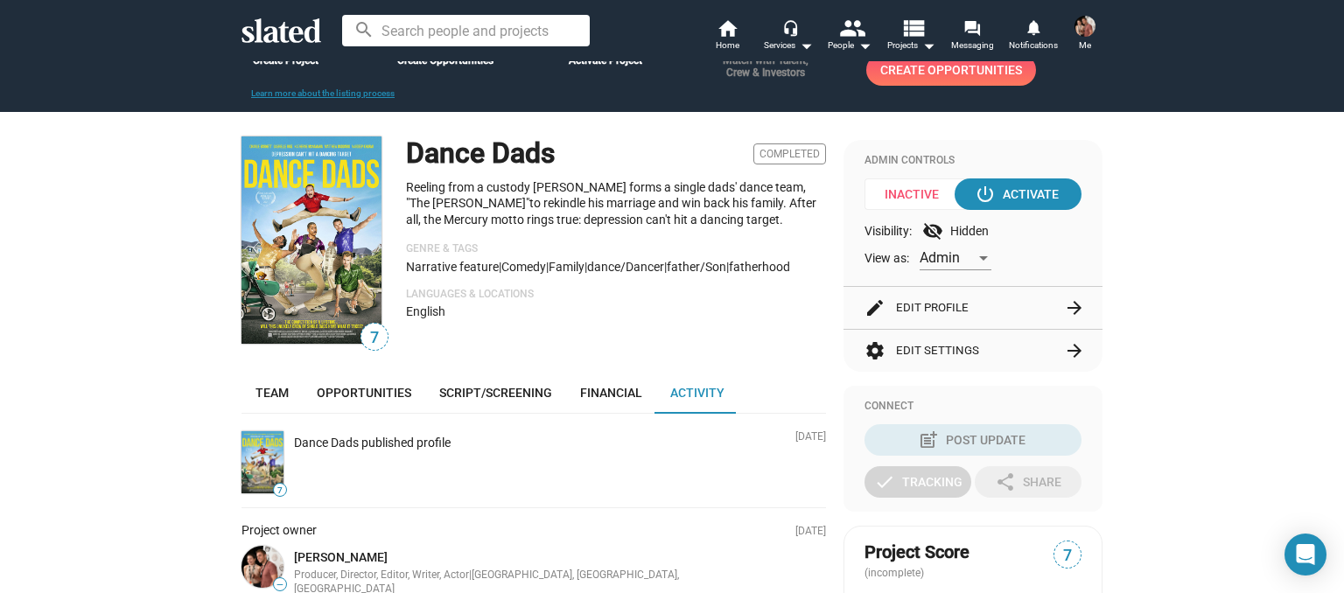
click at [974, 268] on div "Admin" at bounding box center [947, 258] width 56 height 18
click at [1163, 275] on div at bounding box center [672, 296] width 1344 height 593
click at [802, 164] on span "Completed" at bounding box center [789, 153] width 73 height 21
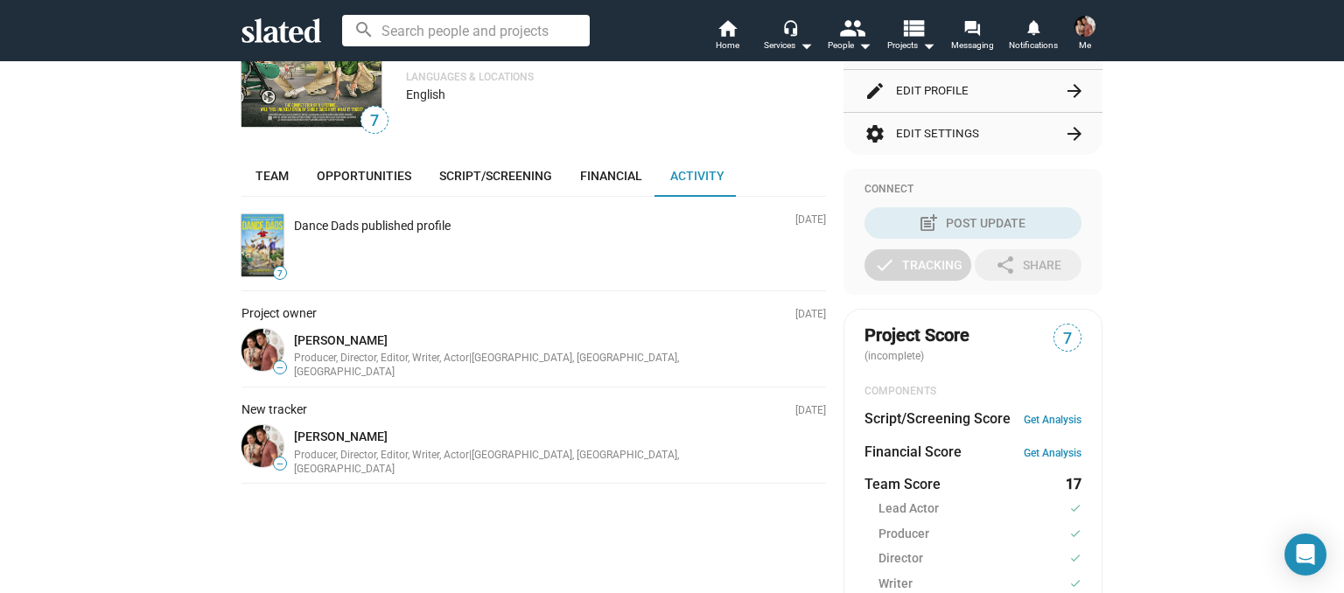
scroll to position [303, 0]
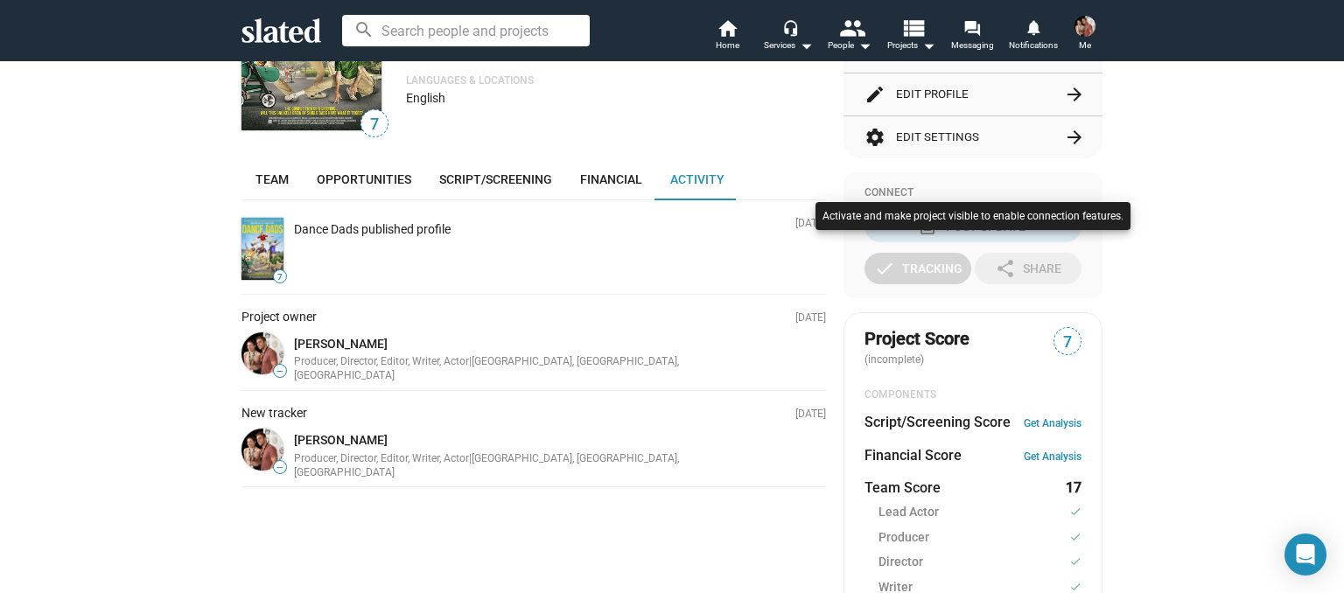
click at [1190, 401] on div at bounding box center [672, 296] width 1344 height 593
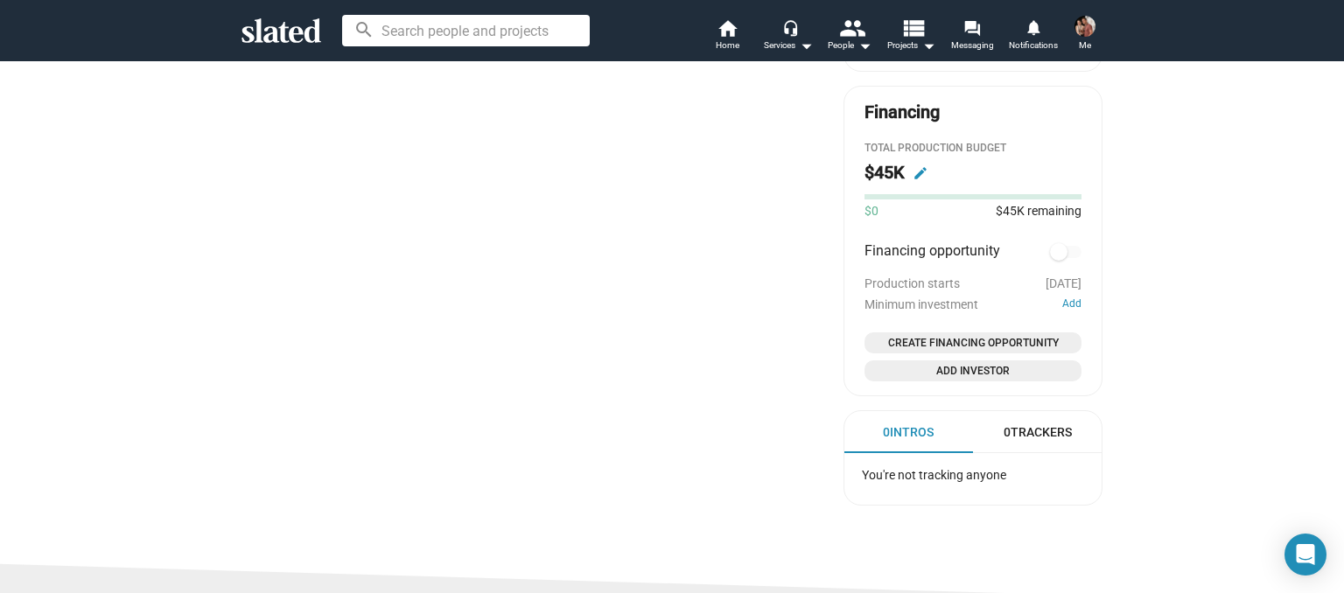
scroll to position [927, 0]
click at [922, 179] on mat-icon "edit" at bounding box center [920, 172] width 16 height 16
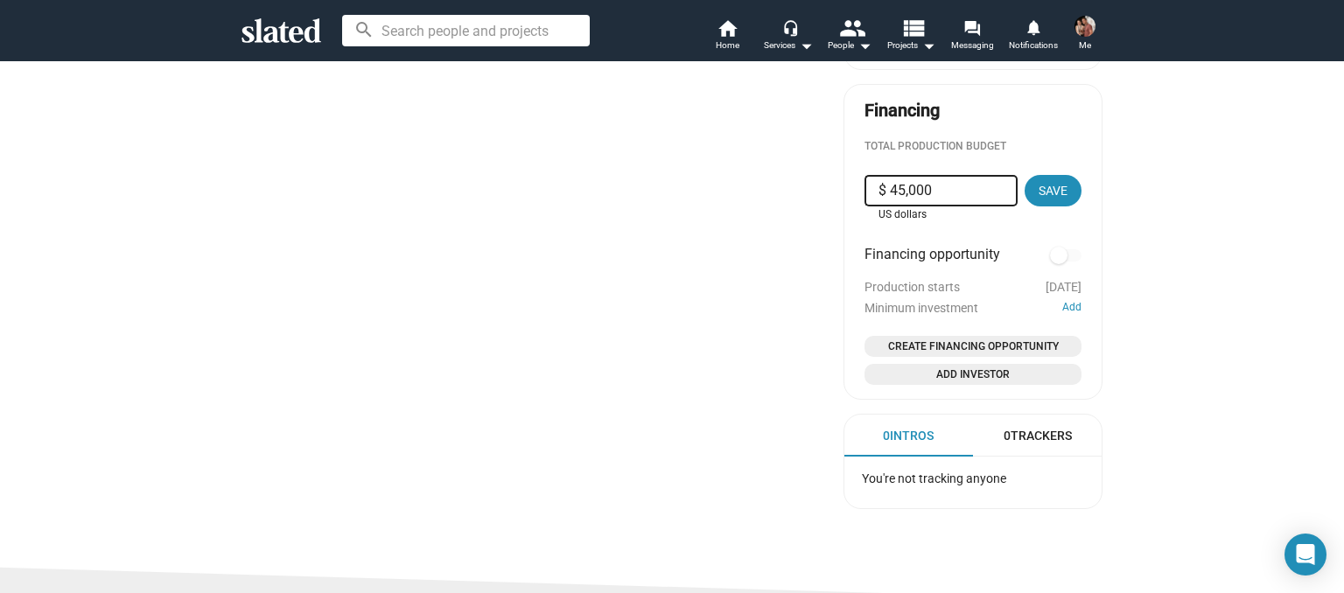
drag, startPoint x: 948, startPoint y: 207, endPoint x: 785, endPoint y: 194, distance: 163.2
click at [878, 194] on input "$ 45,000" at bounding box center [940, 190] width 125 height 31
type input "$ 0"
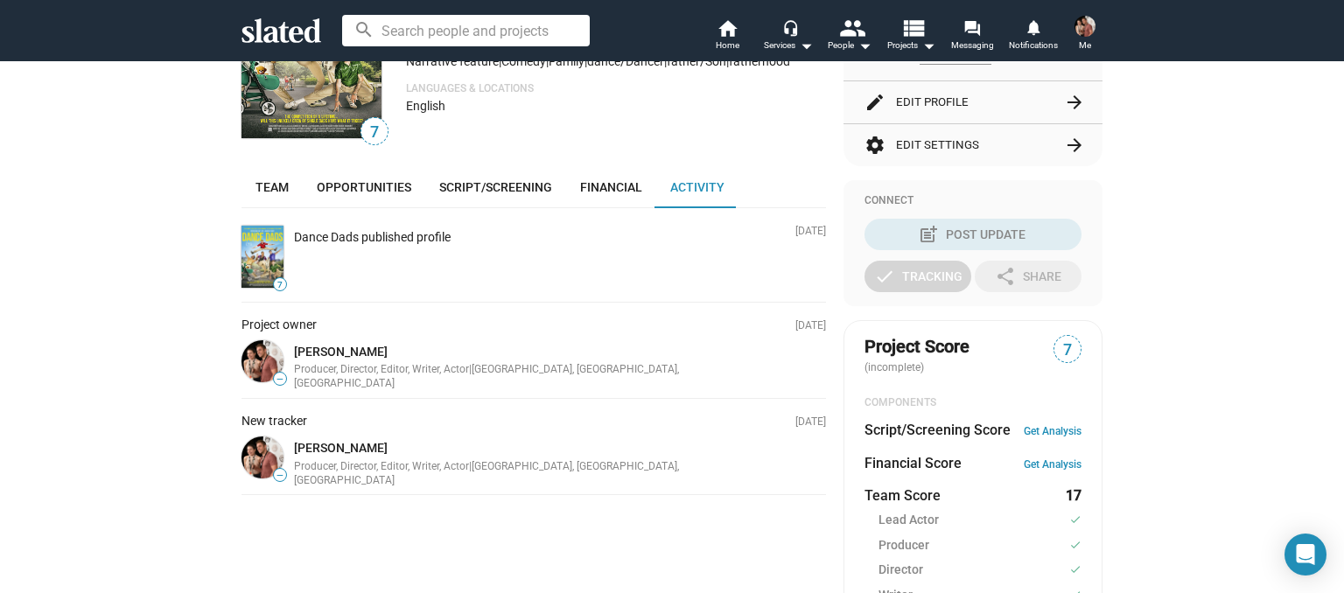
scroll to position [0, 0]
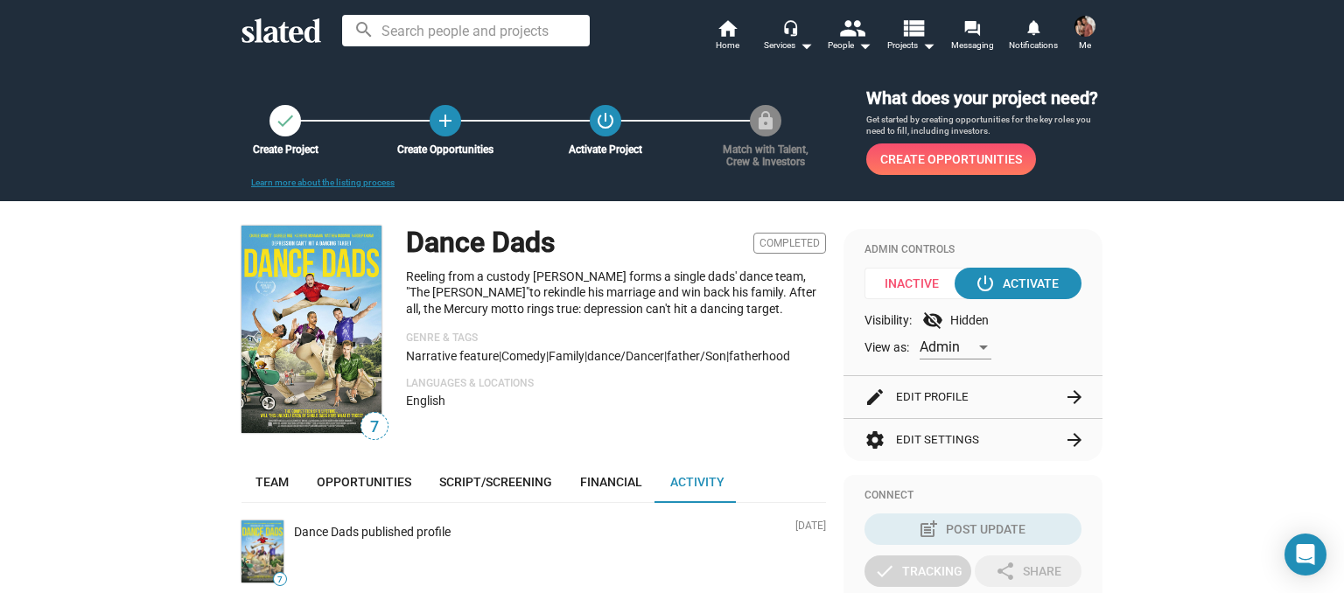
click at [1088, 30] on img at bounding box center [1084, 26] width 21 height 21
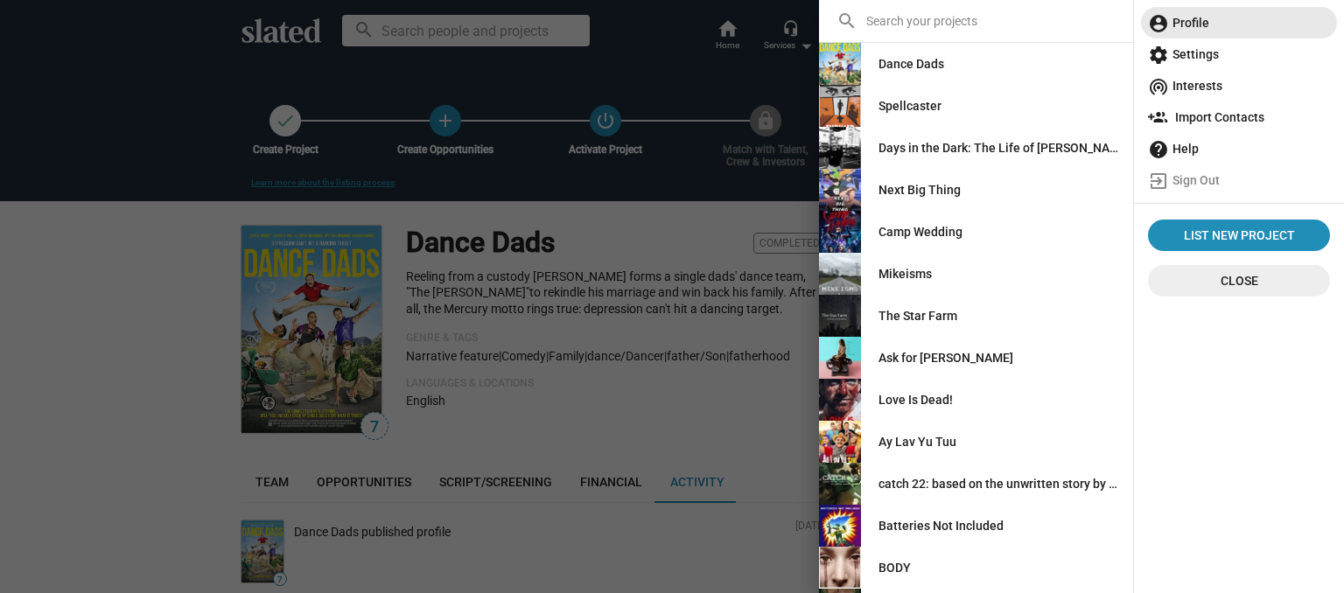
click at [1168, 28] on mat-icon "account_circle" at bounding box center [1158, 23] width 21 height 21
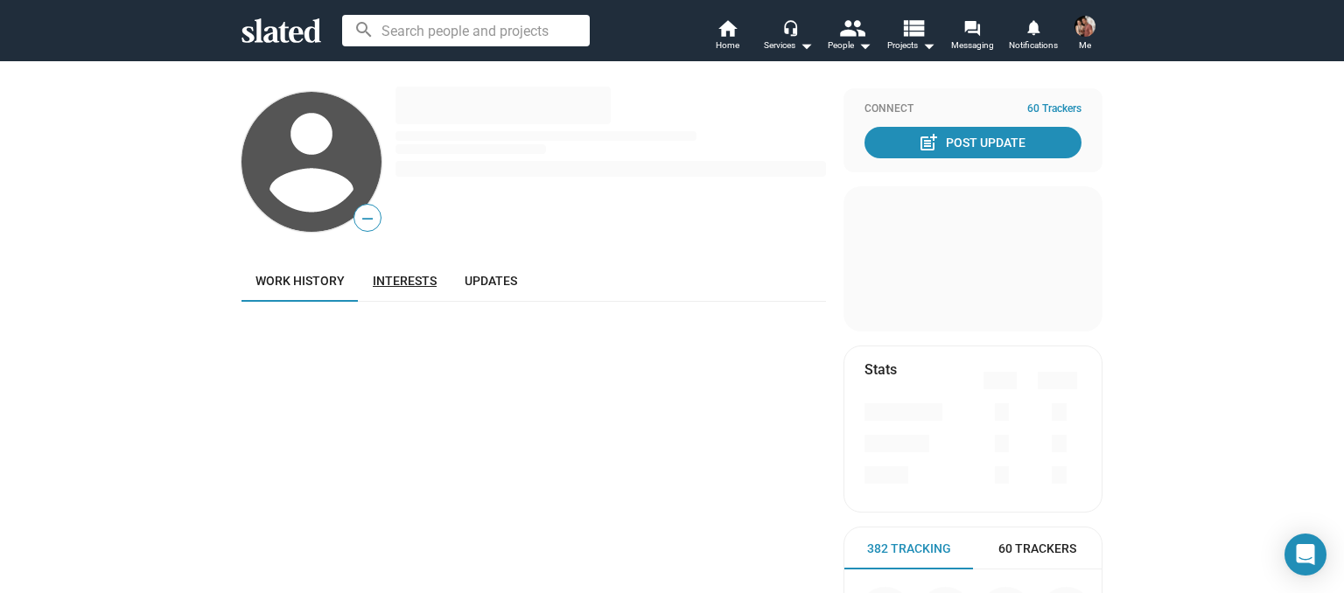
click at [408, 283] on span "Interests" at bounding box center [405, 281] width 64 height 14
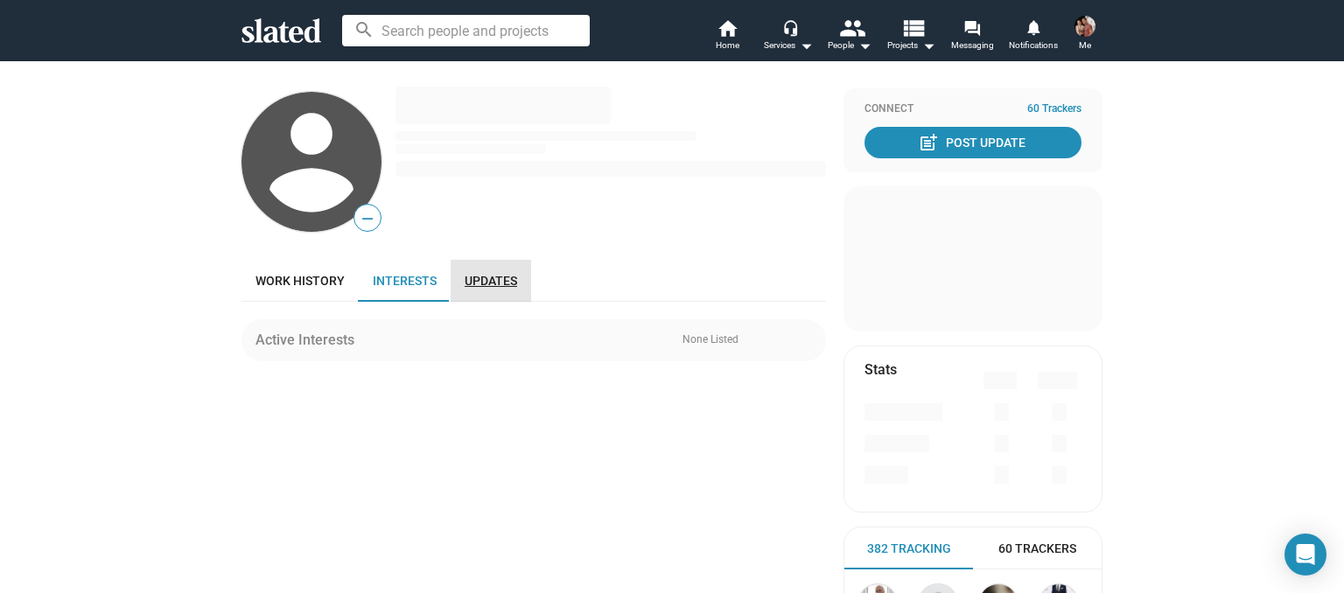
click at [494, 285] on span "Updates" at bounding box center [490, 281] width 52 height 14
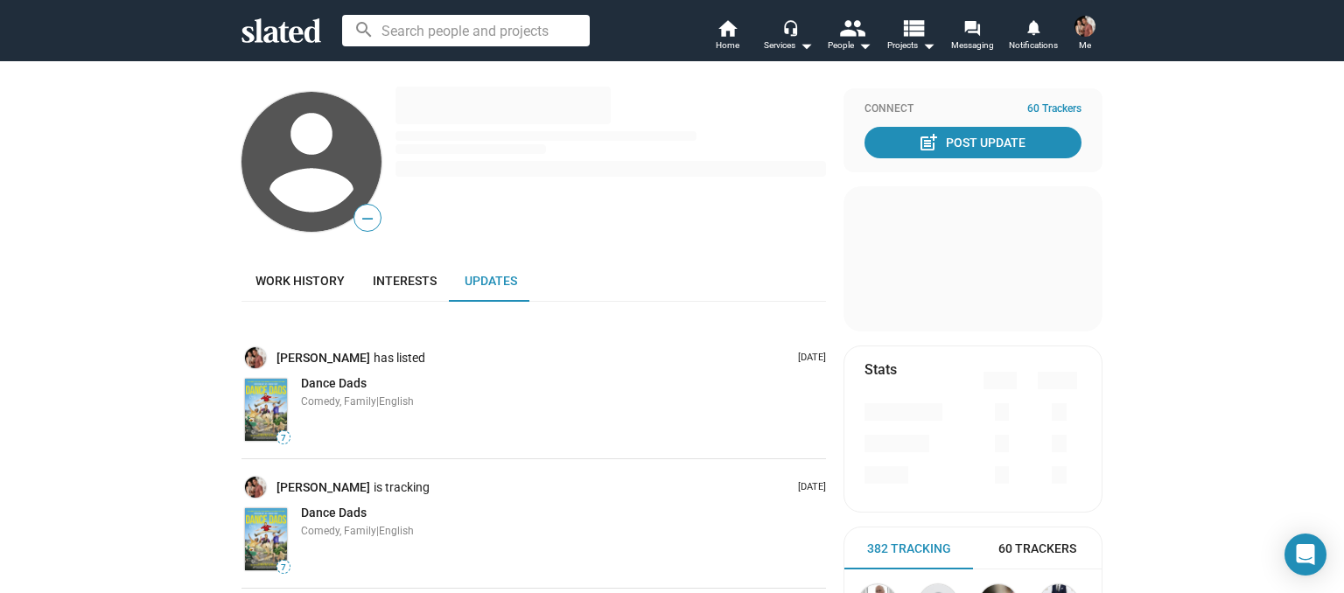
click at [1082, 36] on span "Me" at bounding box center [1085, 45] width 12 height 21
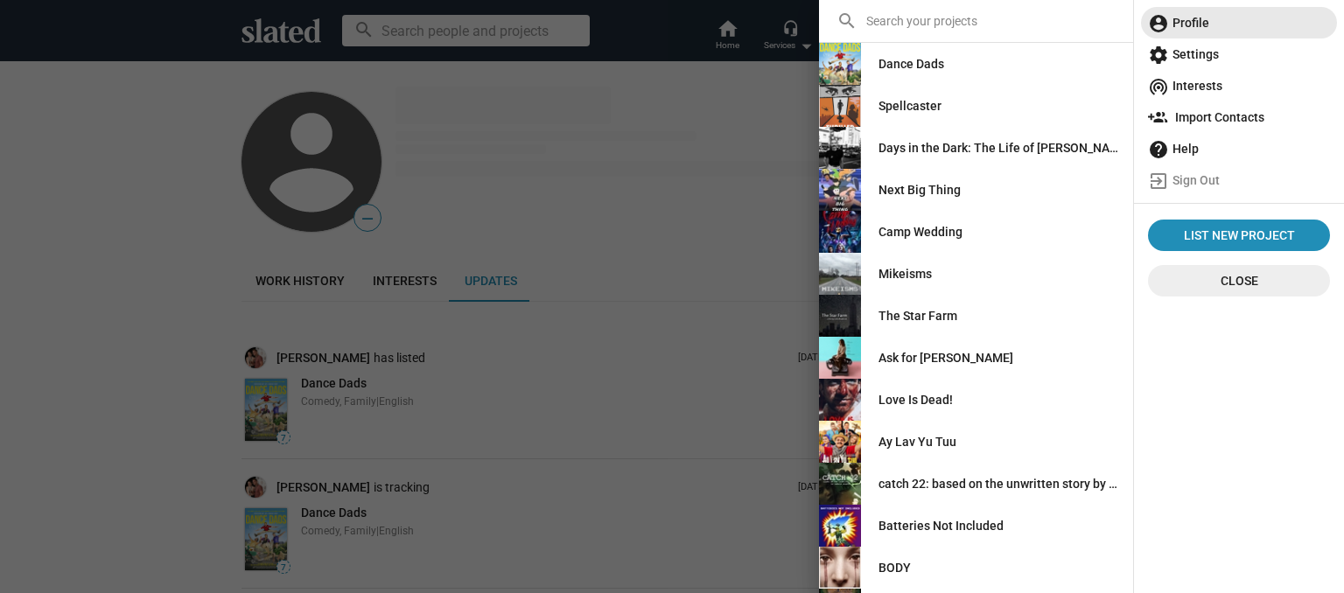
click at [1200, 23] on span "account_circle Profile" at bounding box center [1239, 22] width 182 height 31
